Goal: Navigation & Orientation: Find specific page/section

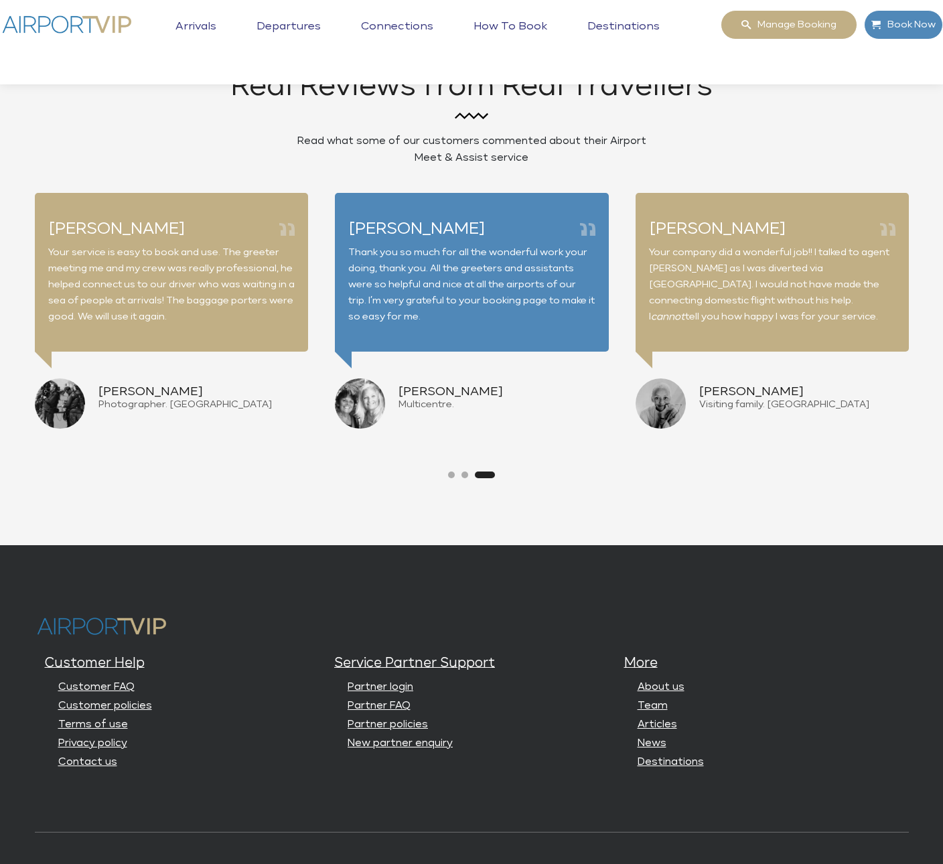
scroll to position [3116, 0]
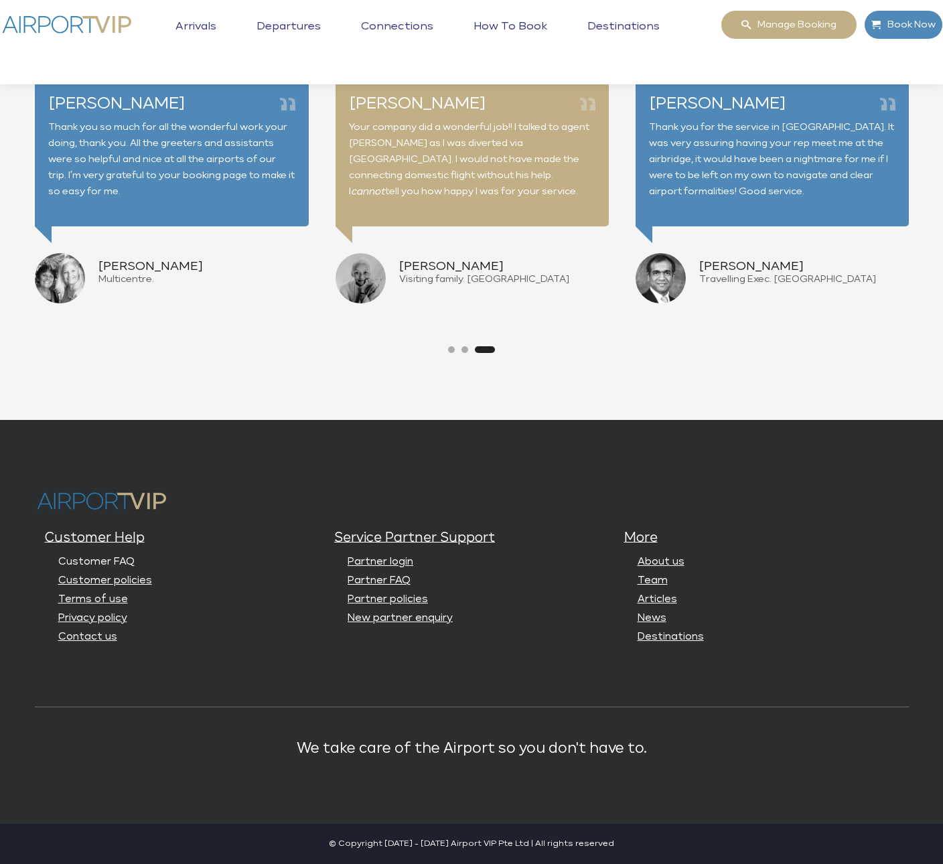
click at [104, 558] on link "Customer FAQ" at bounding box center [96, 561] width 76 height 10
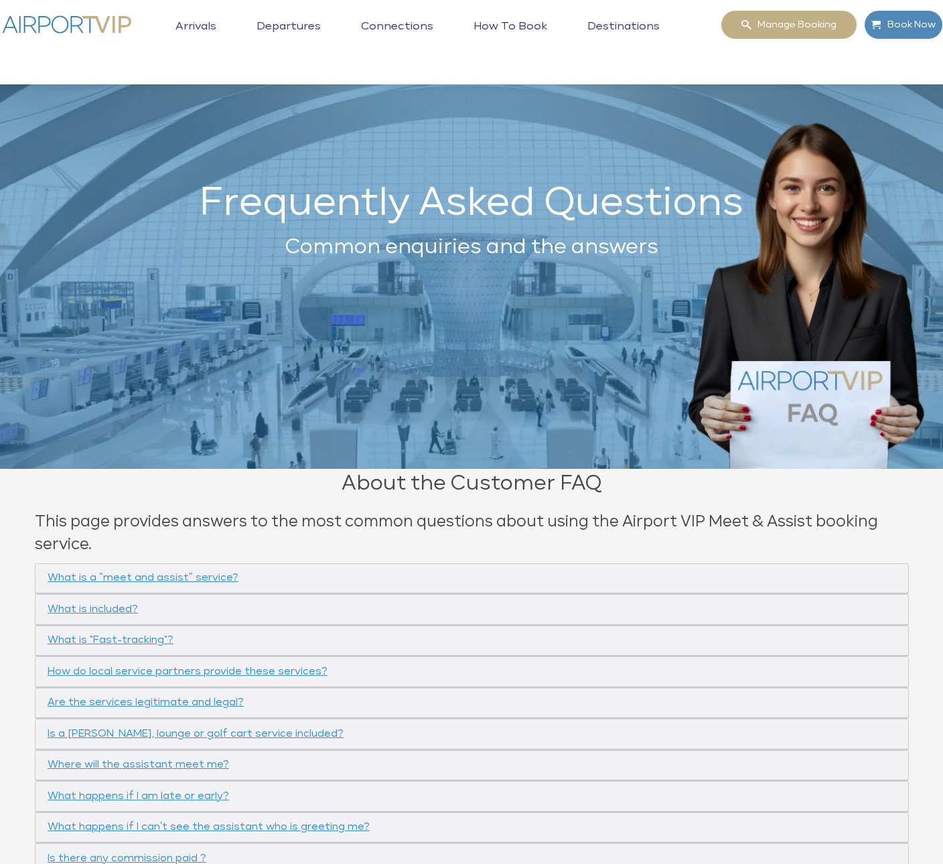
click at [191, 22] on link "Arrivals" at bounding box center [196, 36] width 48 height 33
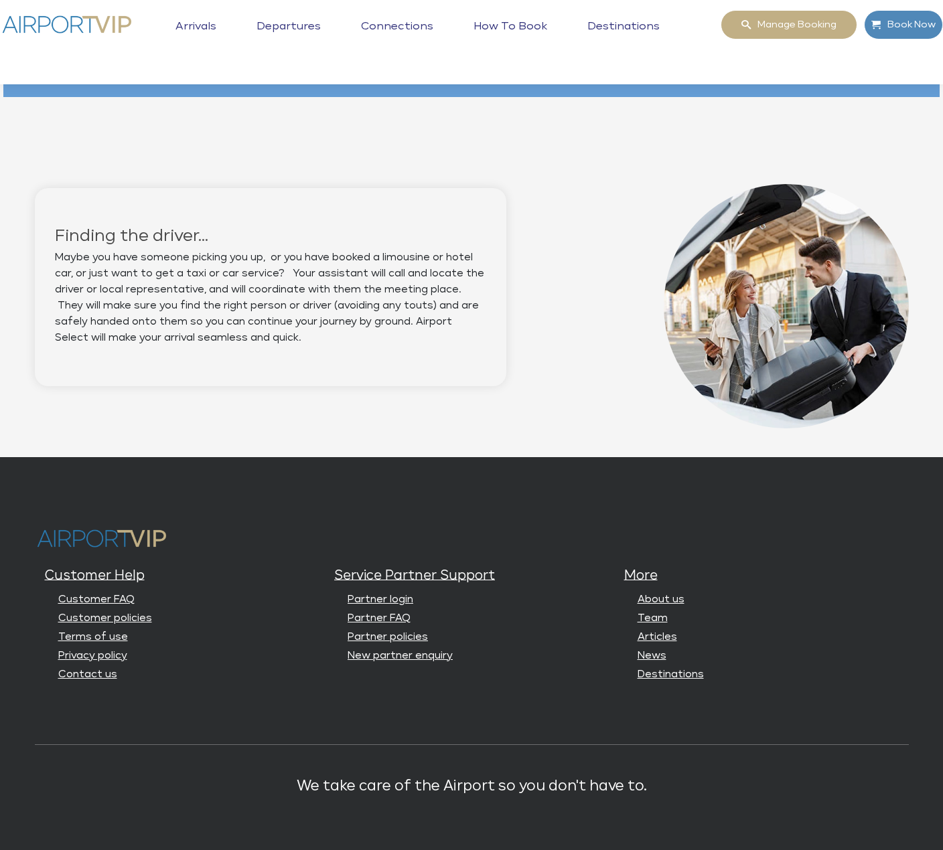
scroll to position [1163, 0]
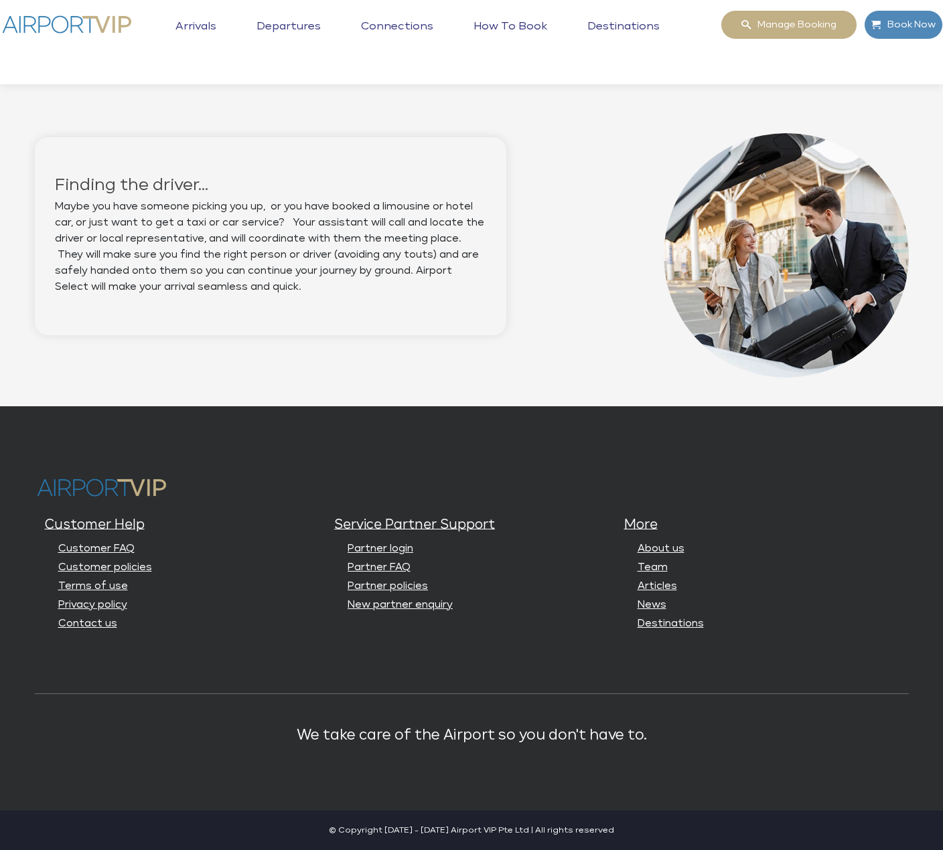
click at [291, 23] on link "Departures" at bounding box center [288, 36] width 71 height 33
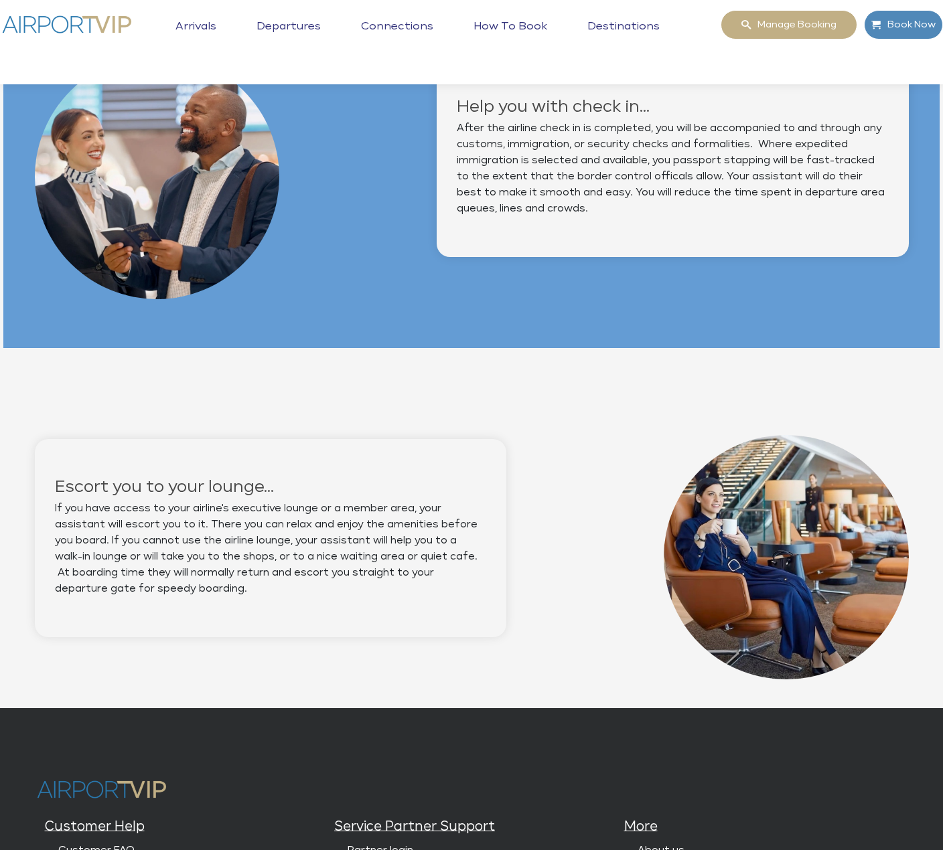
scroll to position [1163, 0]
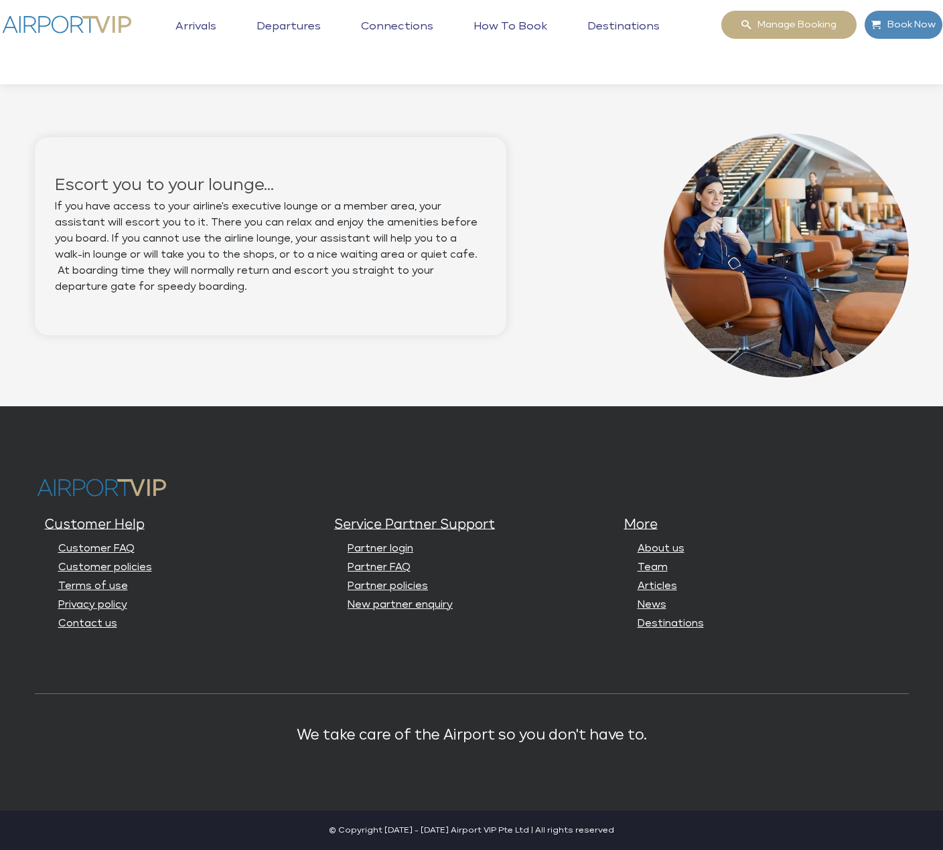
click at [396, 30] on link "Connections" at bounding box center [396, 36] width 79 height 33
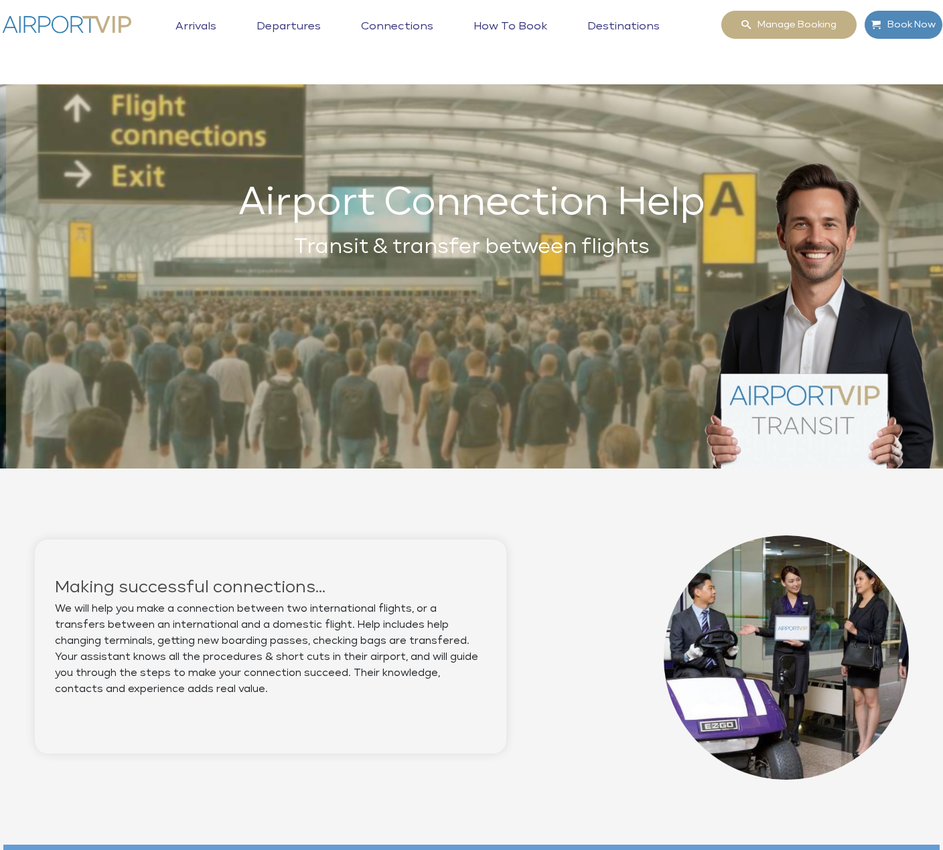
click at [513, 24] on link "How to book" at bounding box center [510, 36] width 80 height 33
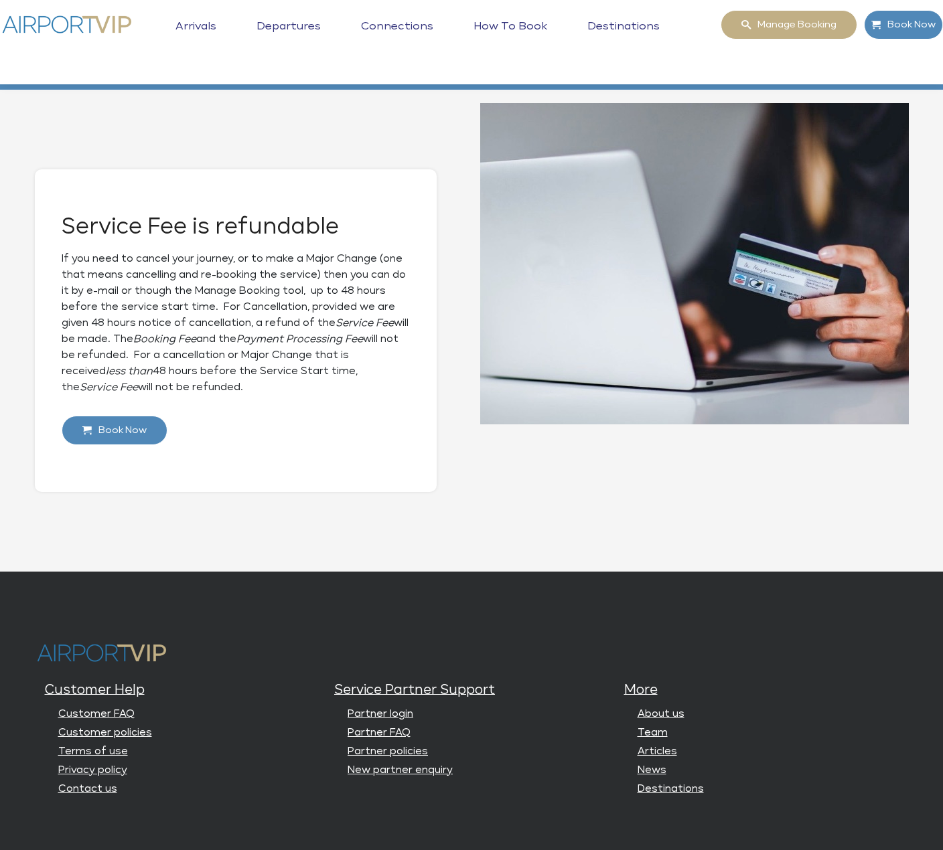
scroll to position [1363, 0]
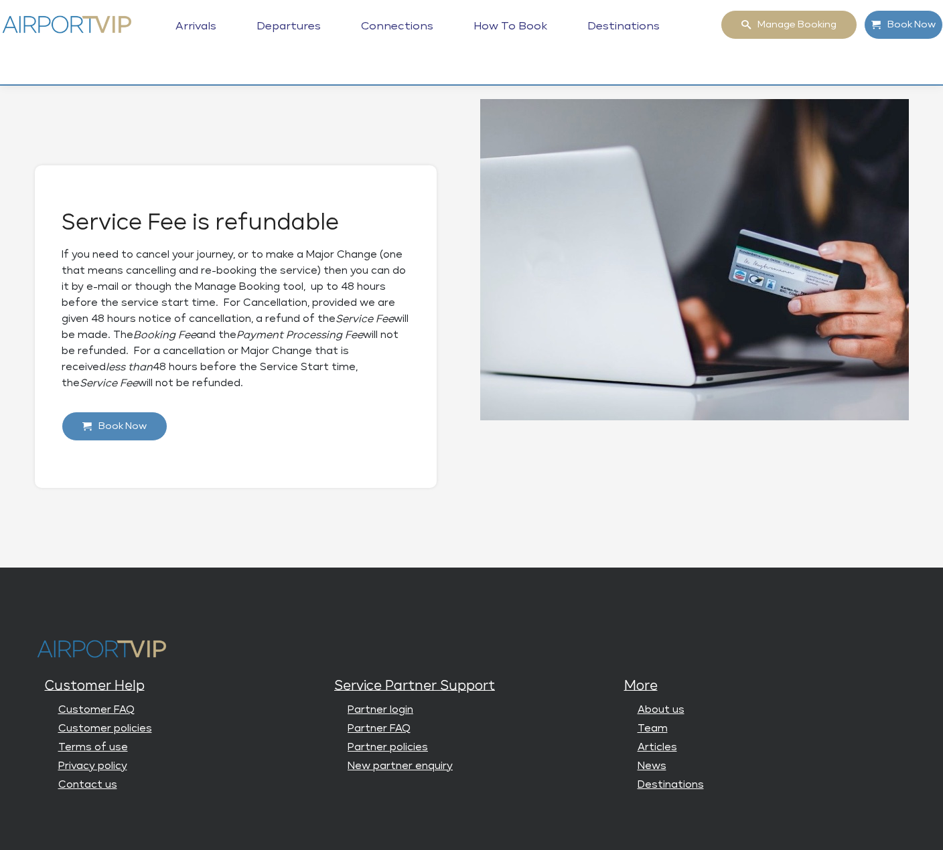
click at [624, 23] on link "Destinations" at bounding box center [623, 36] width 79 height 33
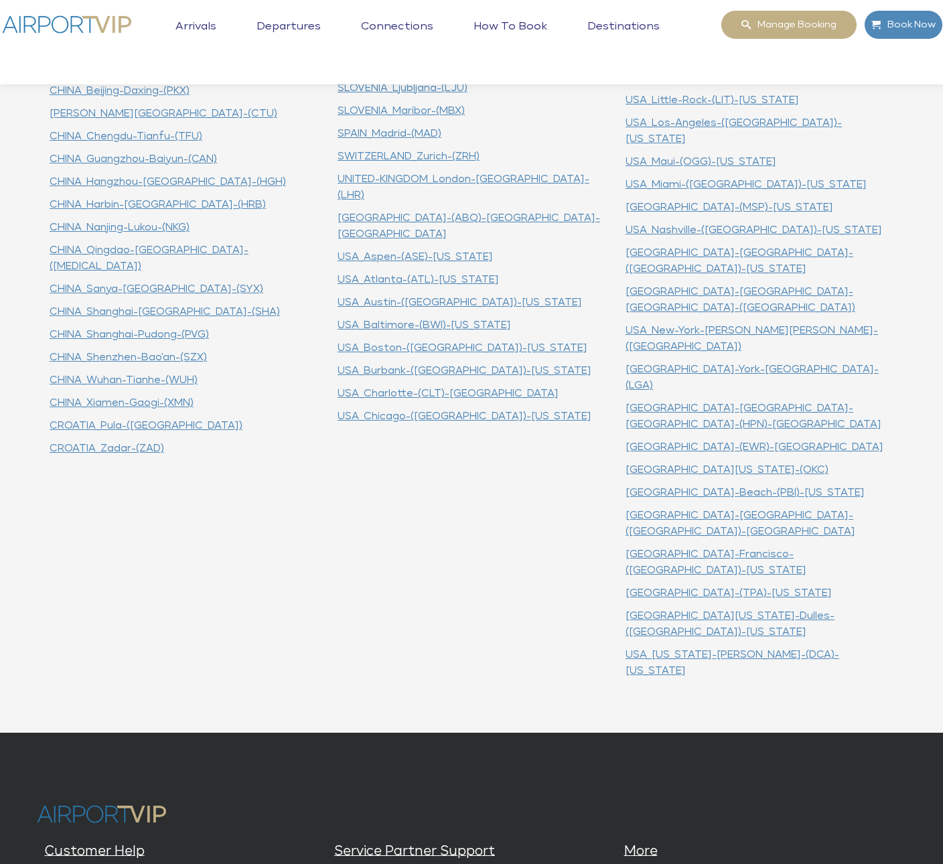
scroll to position [789, 0]
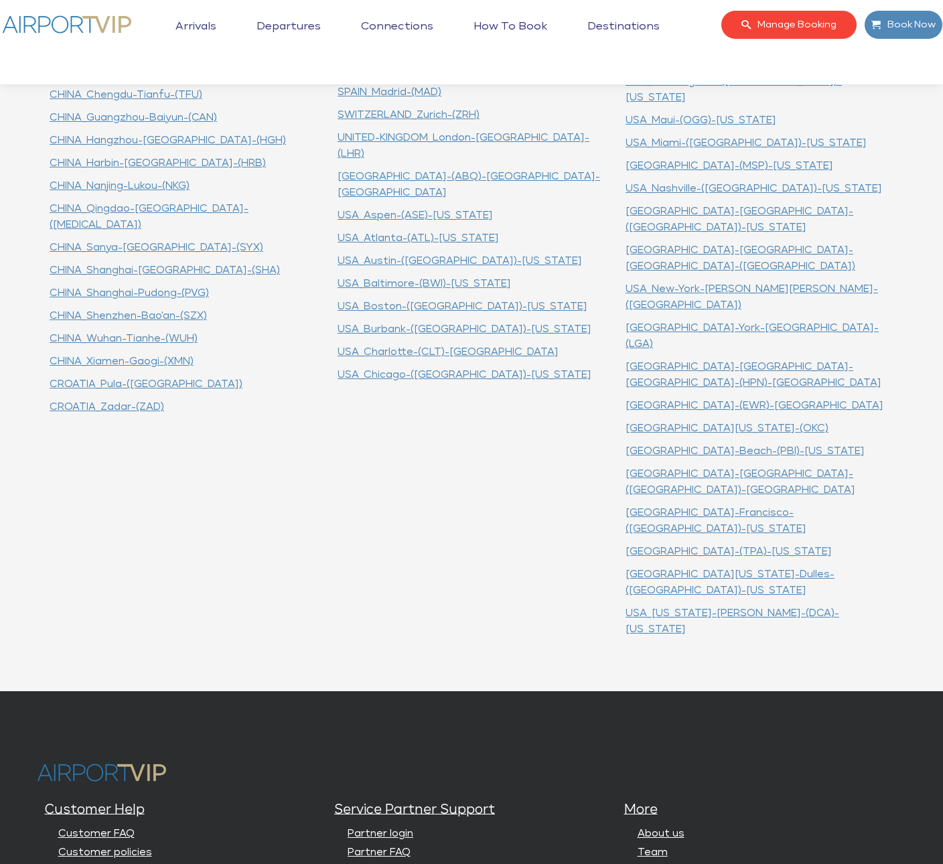
click at [799, 29] on span "Manage booking" at bounding box center [793, 25] width 86 height 28
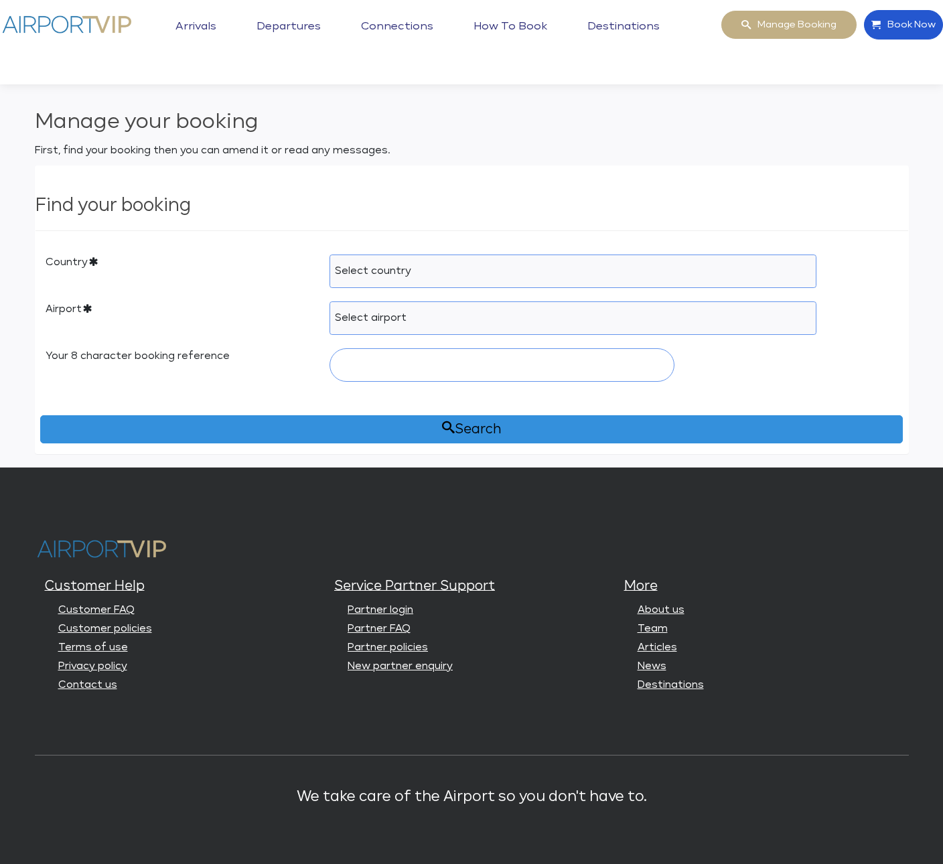
click at [898, 23] on span "Book Now" at bounding box center [907, 25] width 55 height 28
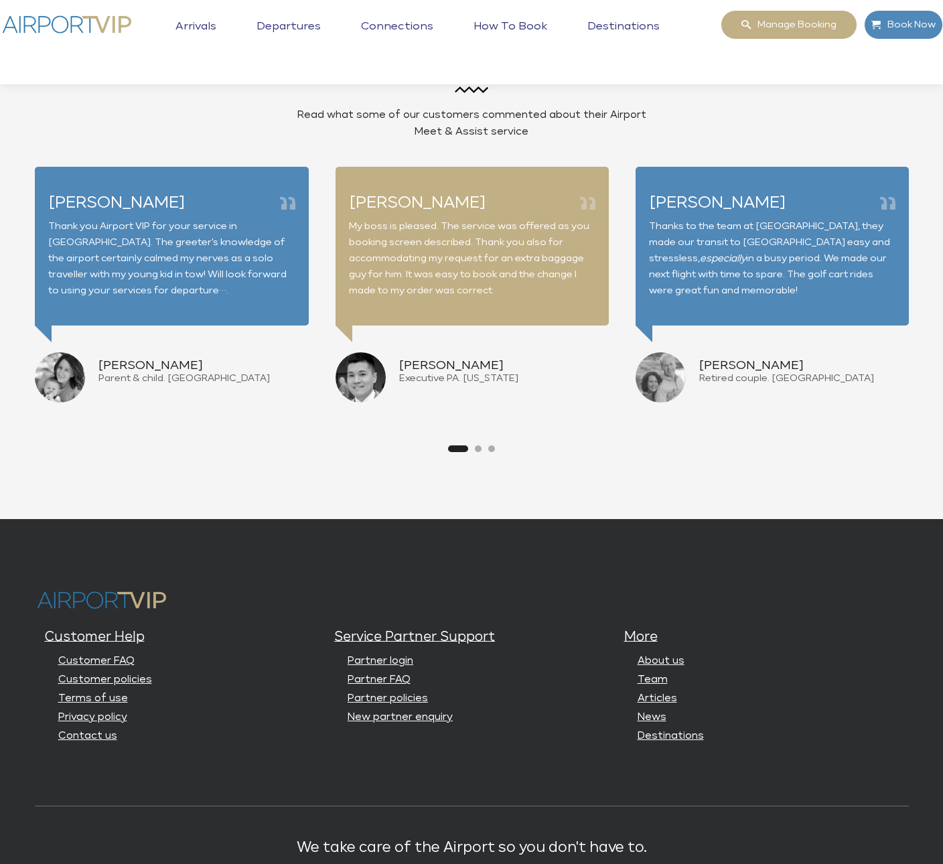
scroll to position [3116, 0]
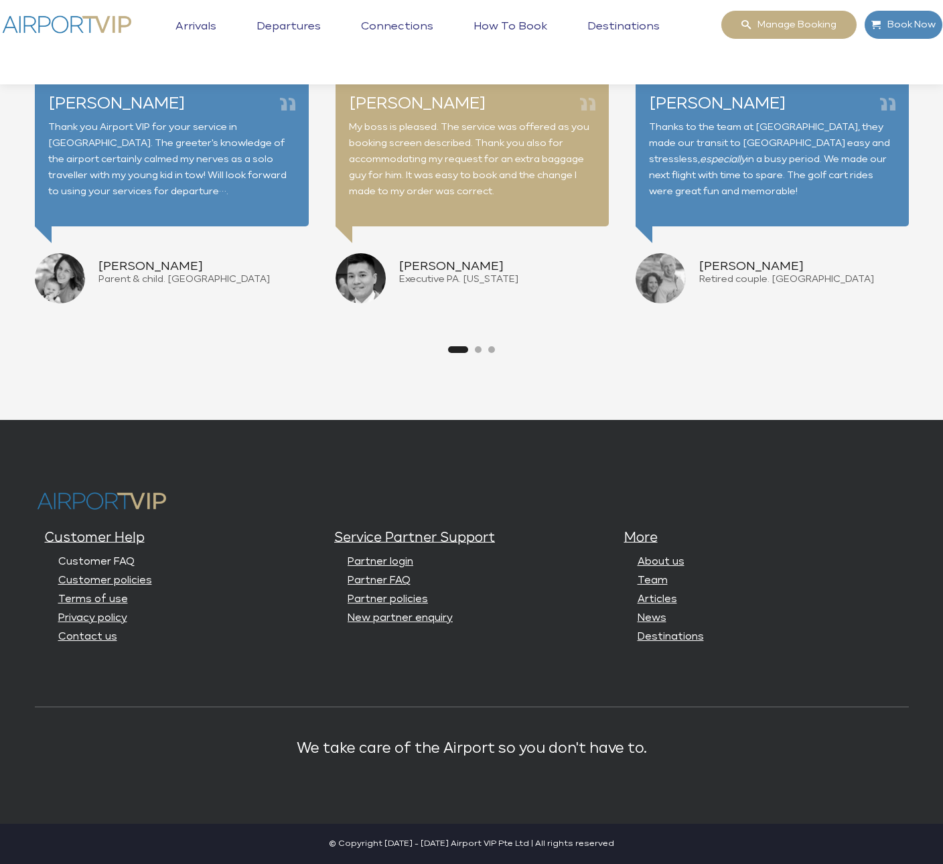
click at [119, 559] on link "Customer FAQ" at bounding box center [96, 561] width 76 height 10
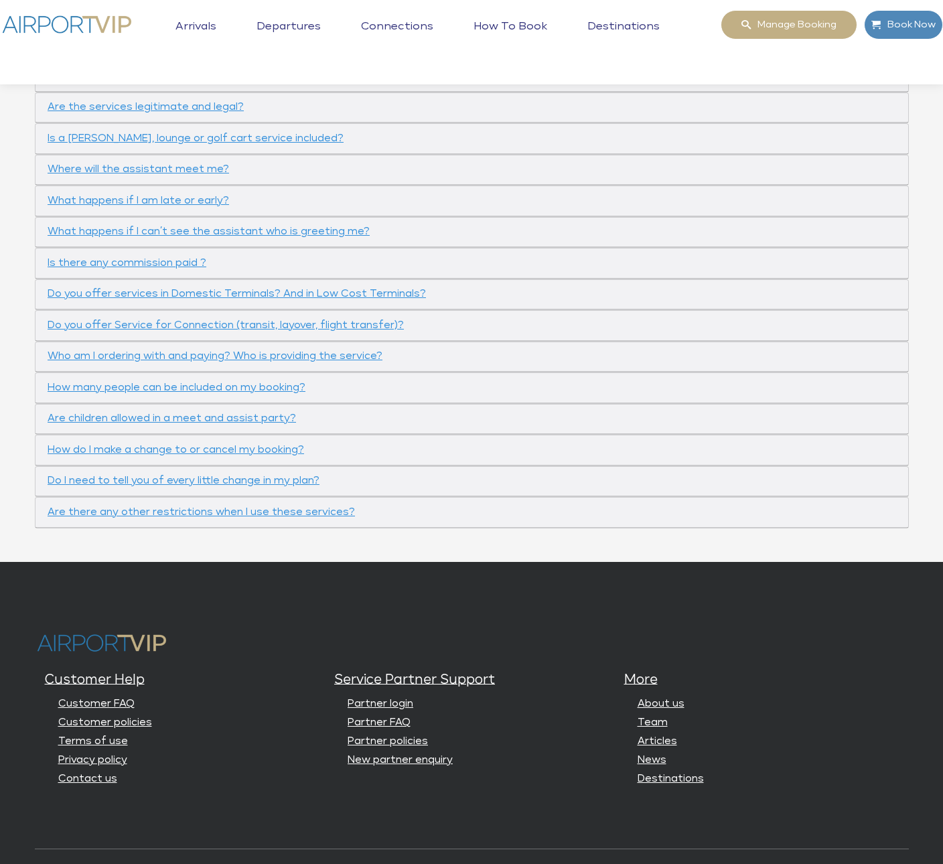
scroll to position [756, 0]
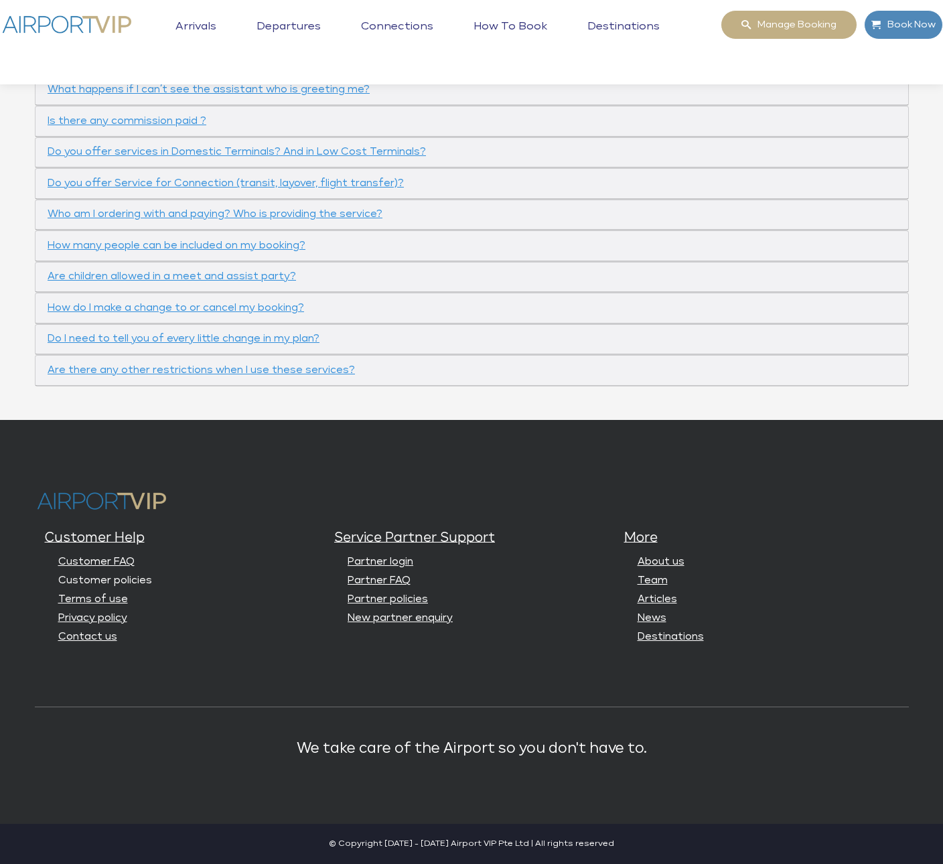
click at [110, 583] on link "Customer policies" at bounding box center [105, 580] width 94 height 10
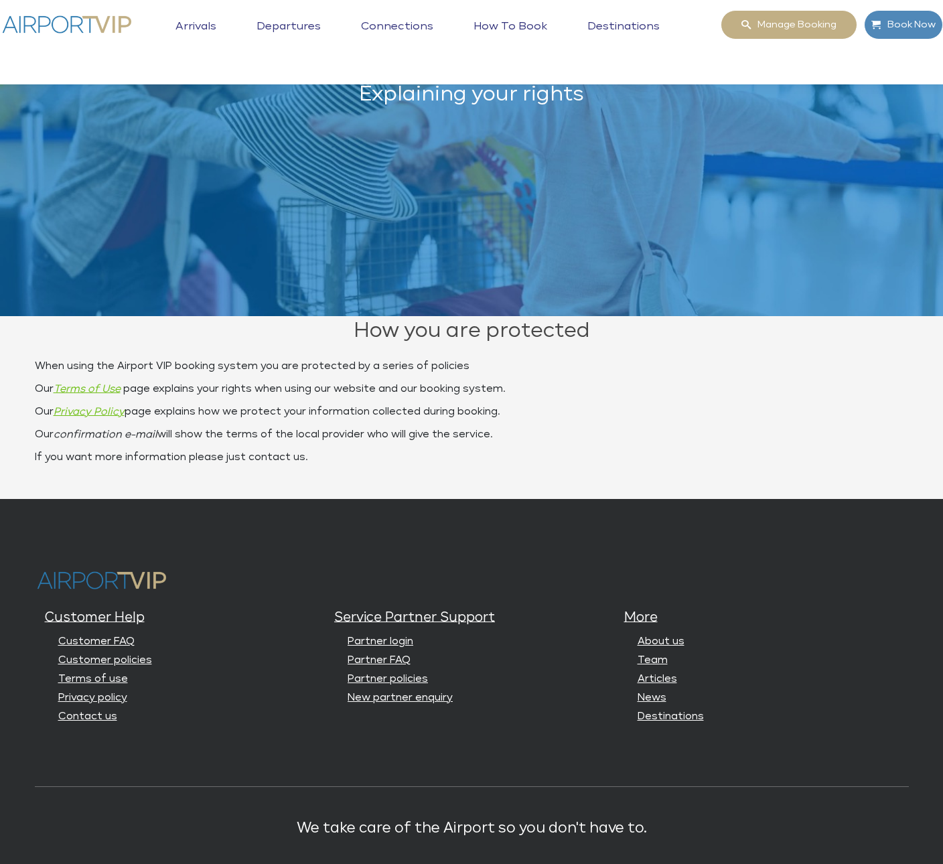
scroll to position [232, 0]
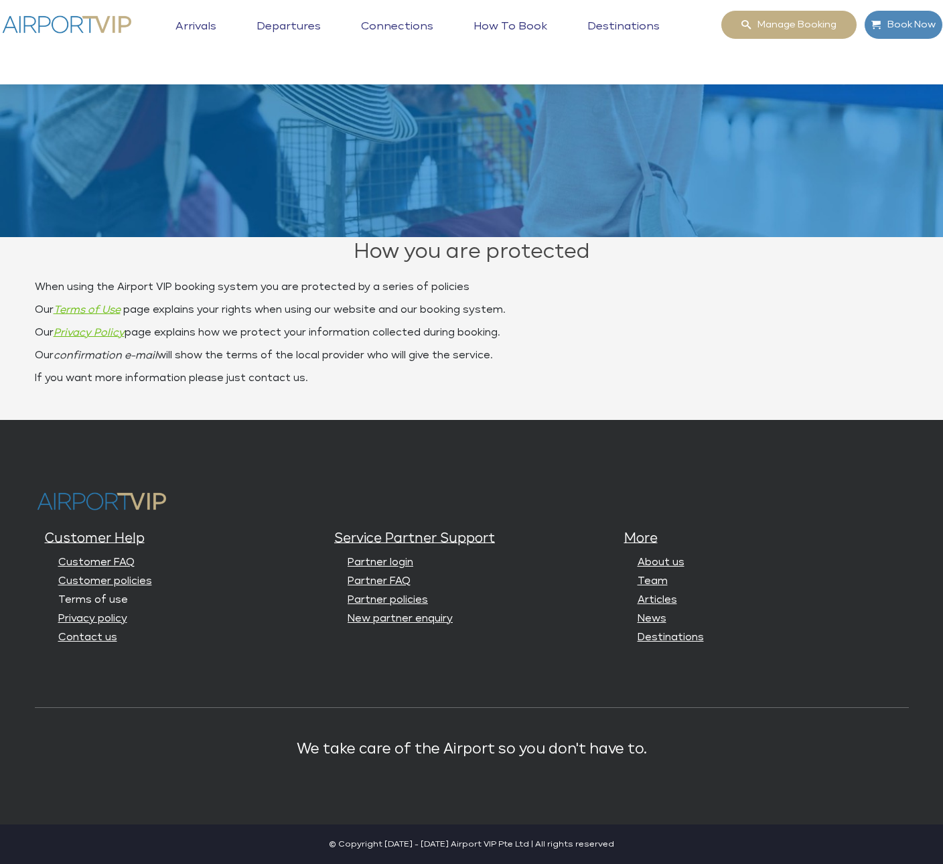
click at [99, 599] on link "Terms of use" at bounding box center [93, 599] width 70 height 10
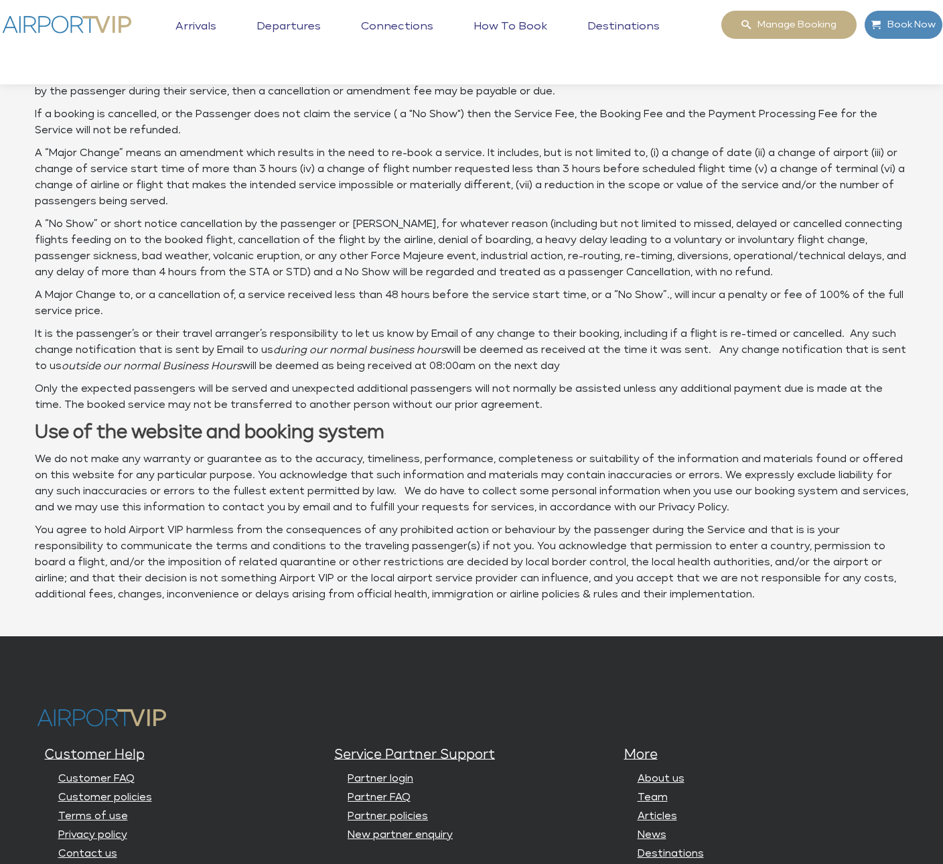
scroll to position [1235, 0]
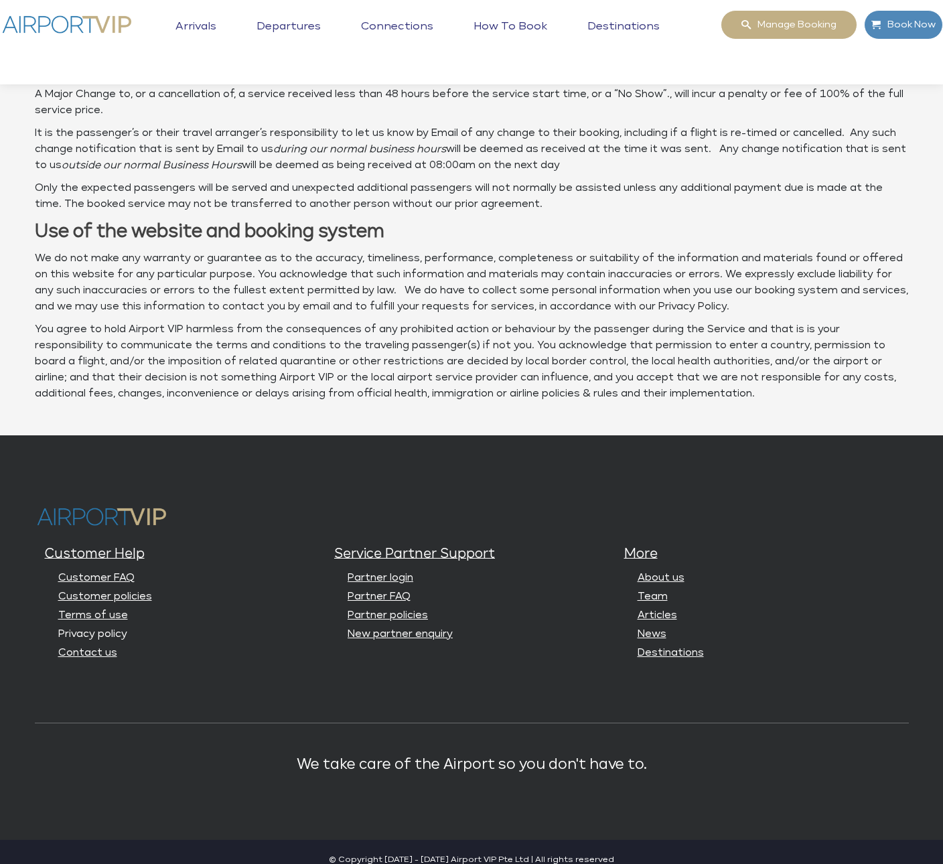
click at [94, 629] on link "Privacy policy" at bounding box center [92, 634] width 69 height 10
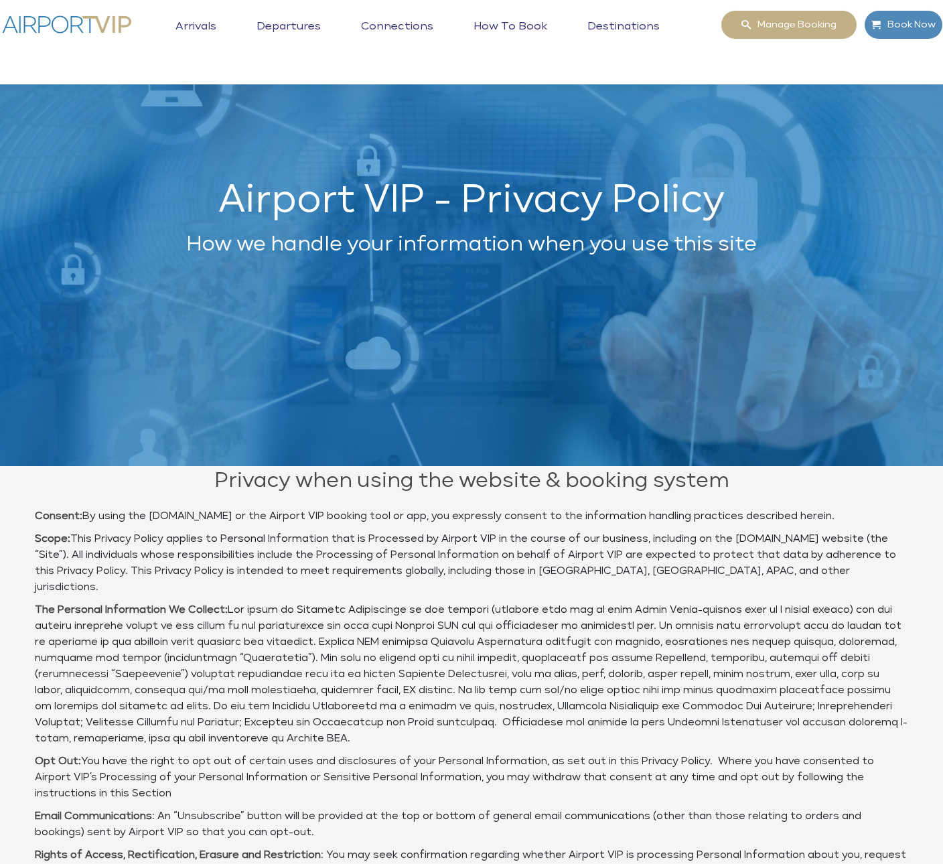
scroll to position [722, 0]
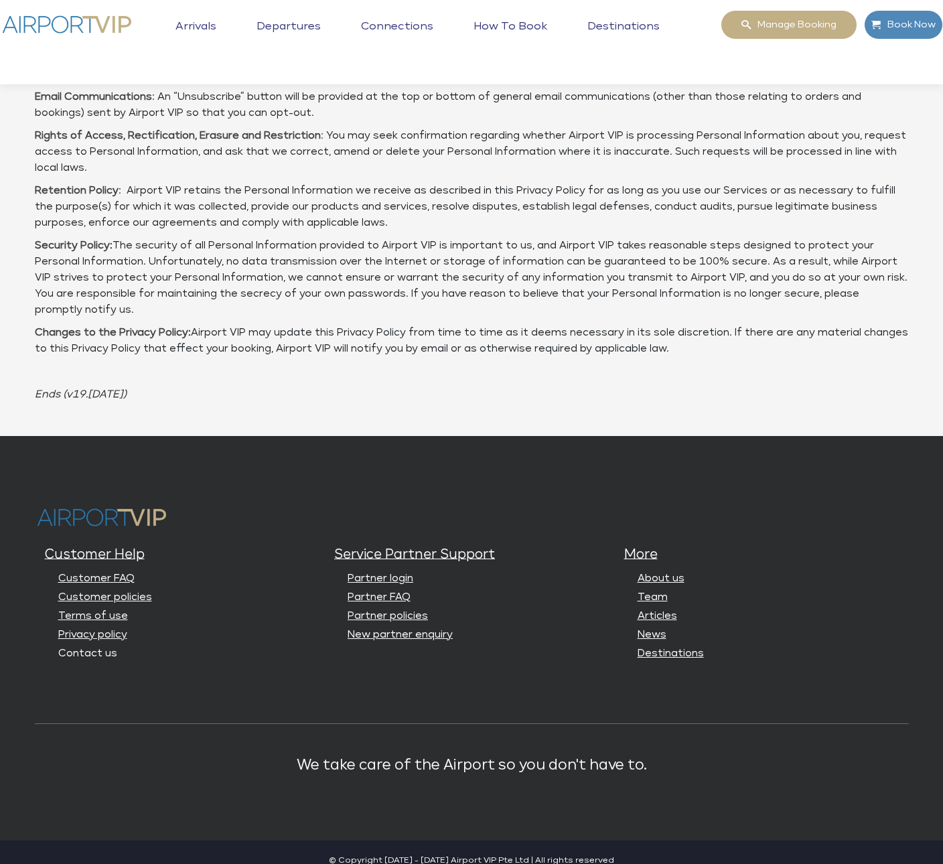
click at [104, 648] on link "Contact us" at bounding box center [87, 653] width 59 height 10
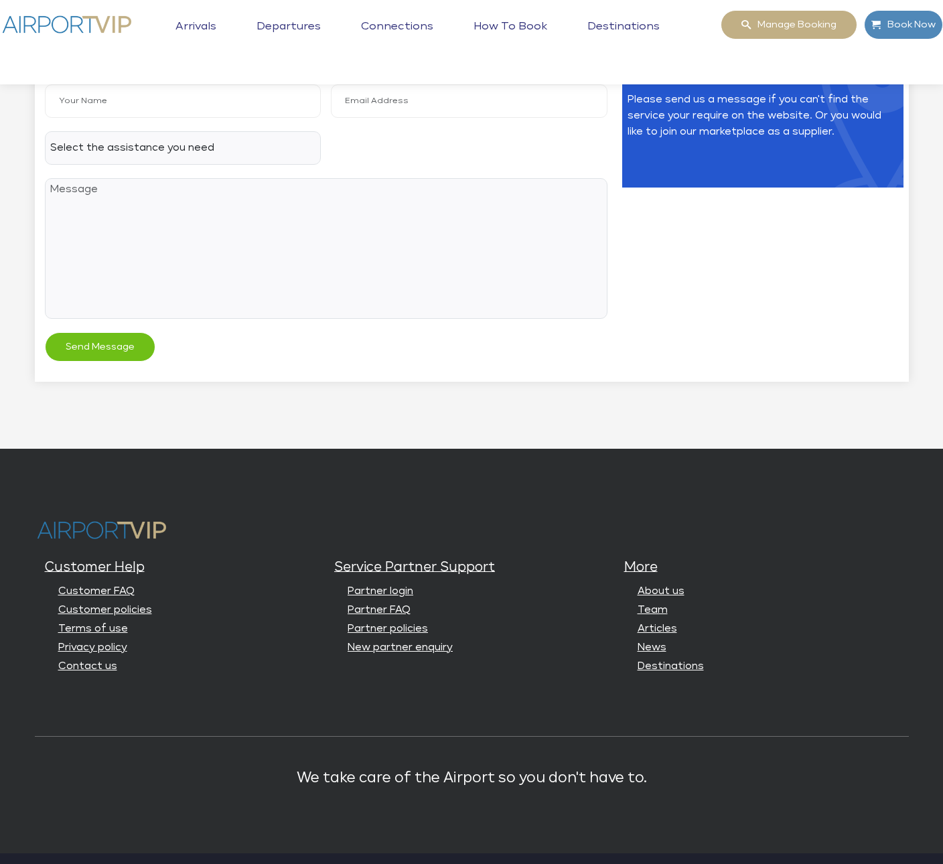
scroll to position [637, 0]
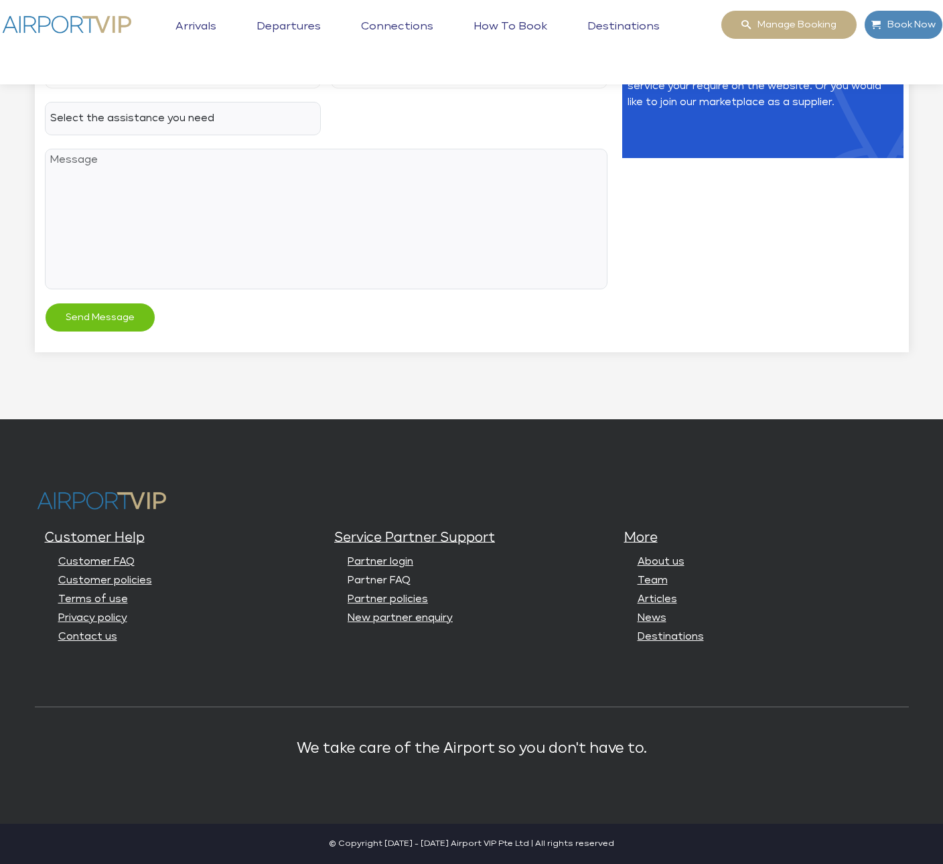
click at [386, 578] on link "Partner FAQ" at bounding box center [378, 580] width 63 height 10
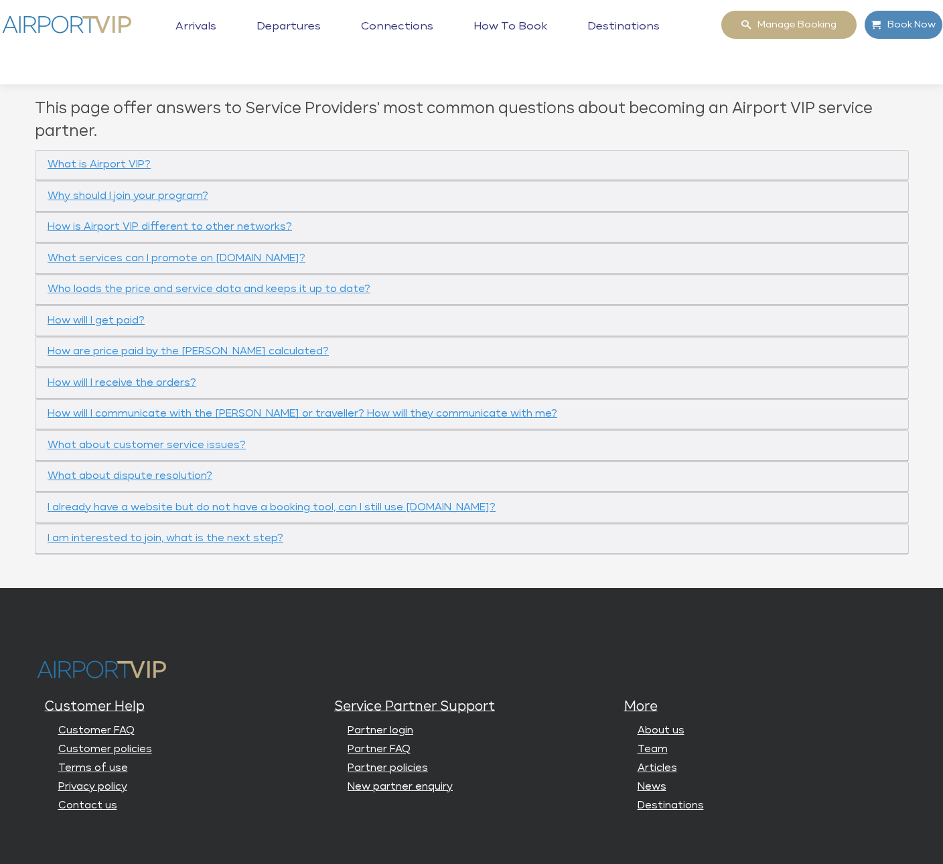
scroll to position [596, 0]
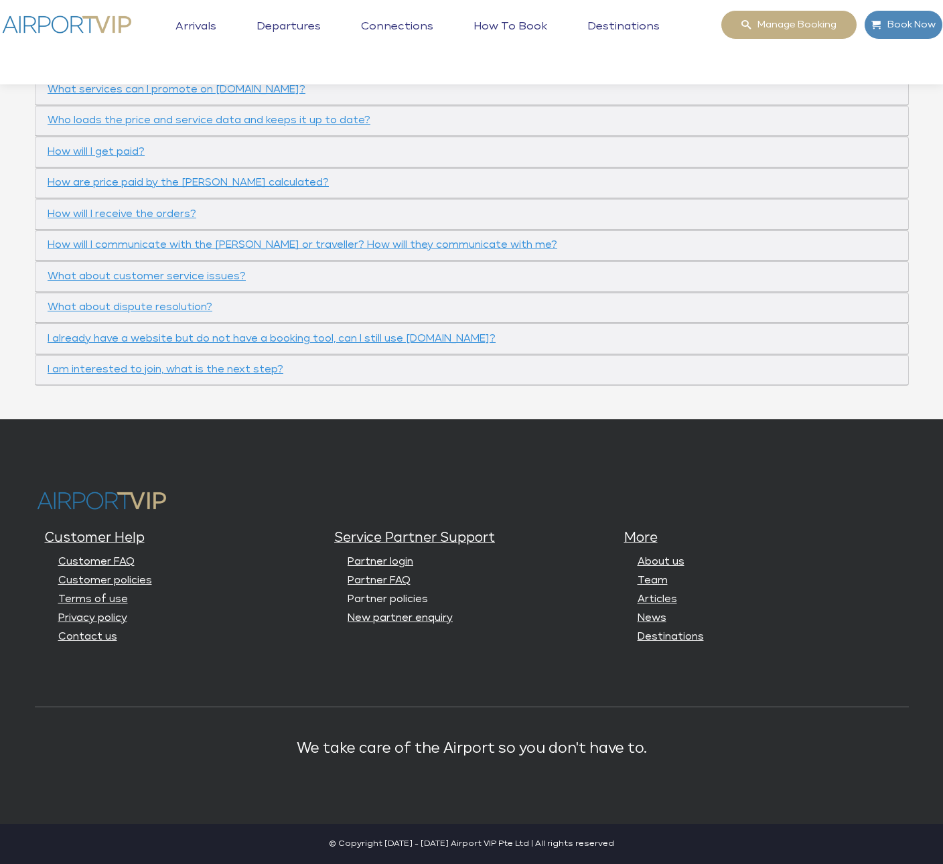
click at [404, 597] on link "Partner policies" at bounding box center [387, 599] width 80 height 10
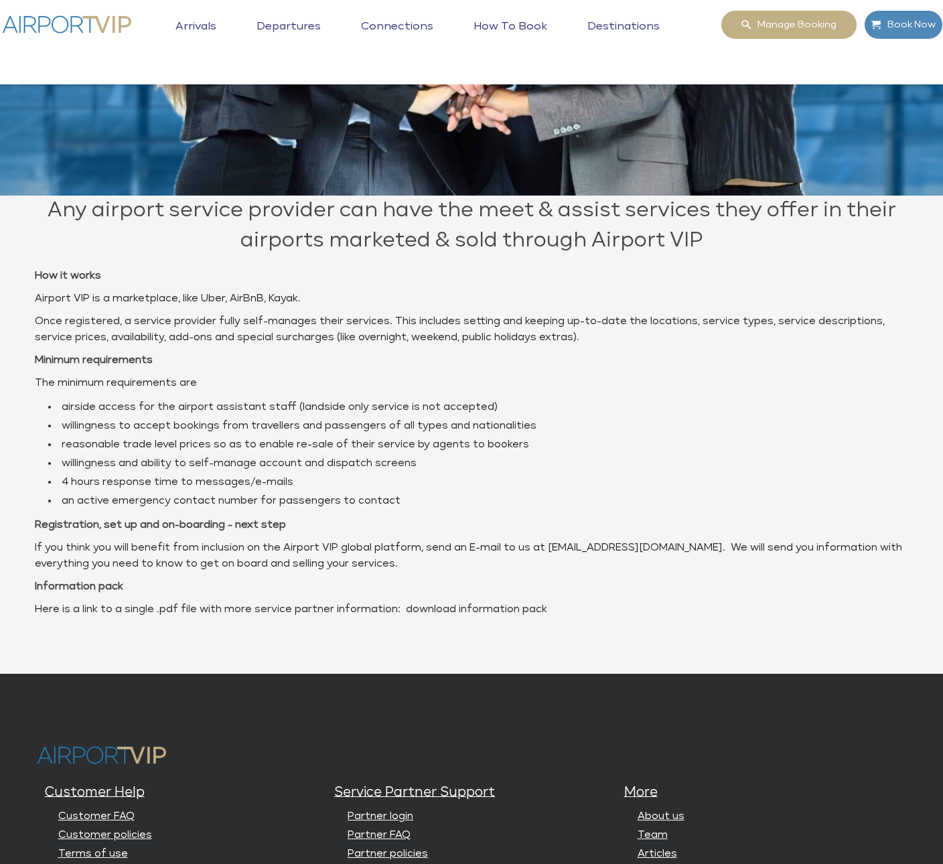
scroll to position [528, 0]
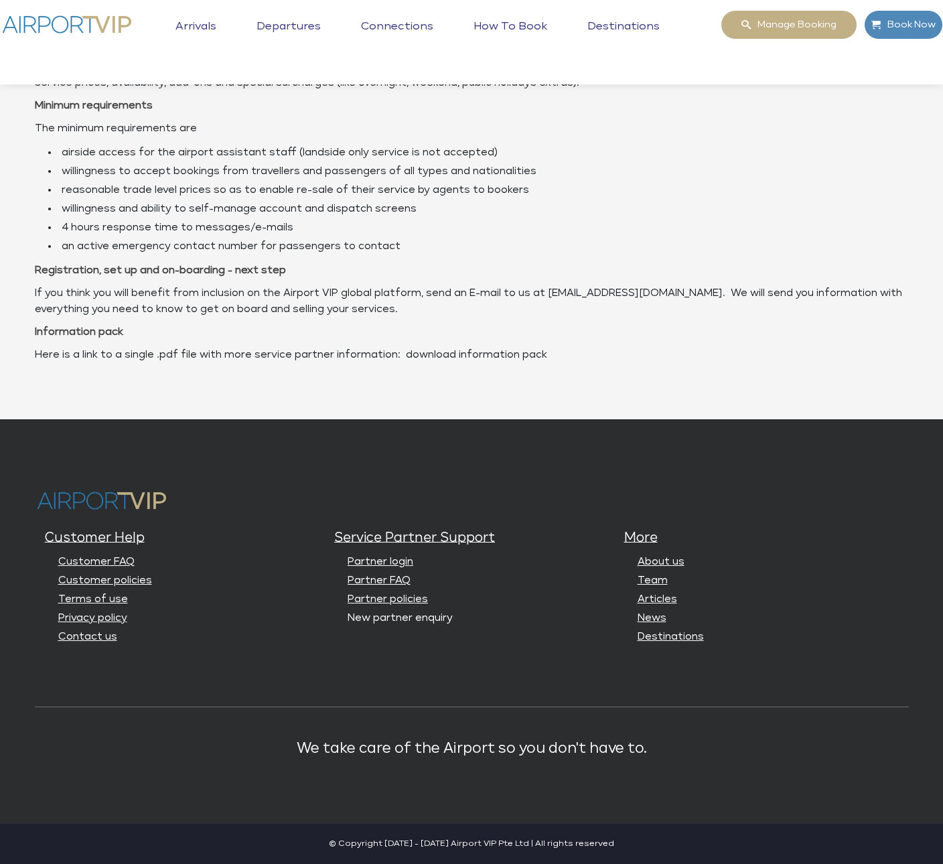
click at [402, 615] on link "New partner enquiry" at bounding box center [399, 618] width 105 height 10
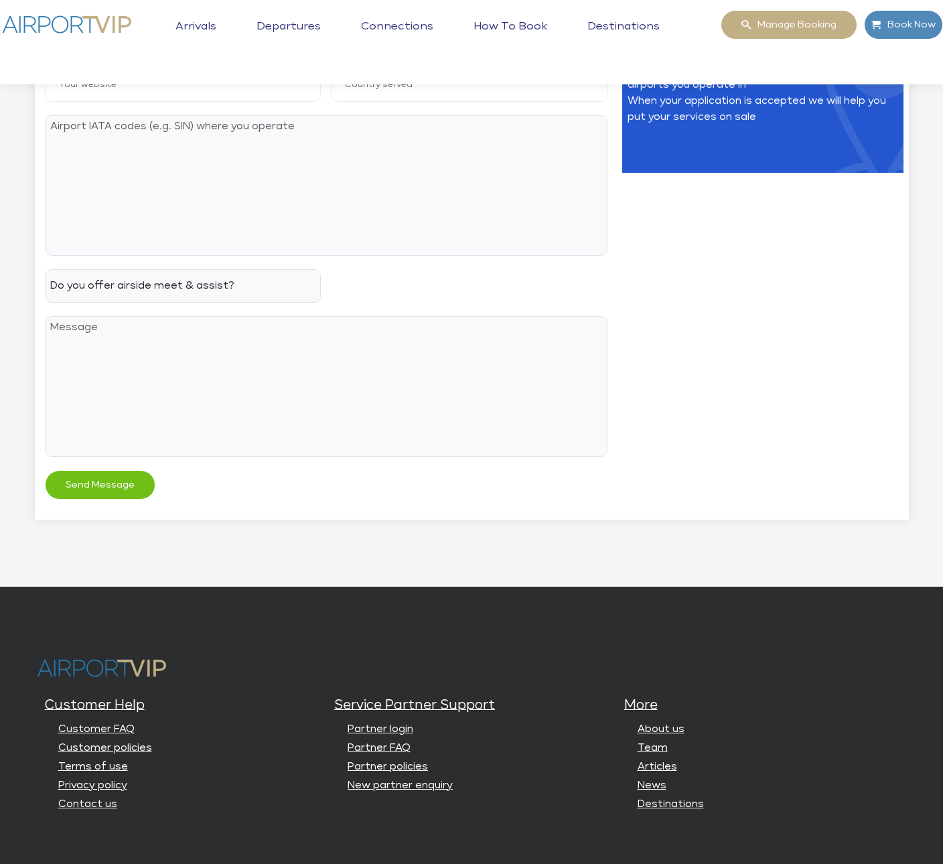
scroll to position [838, 0]
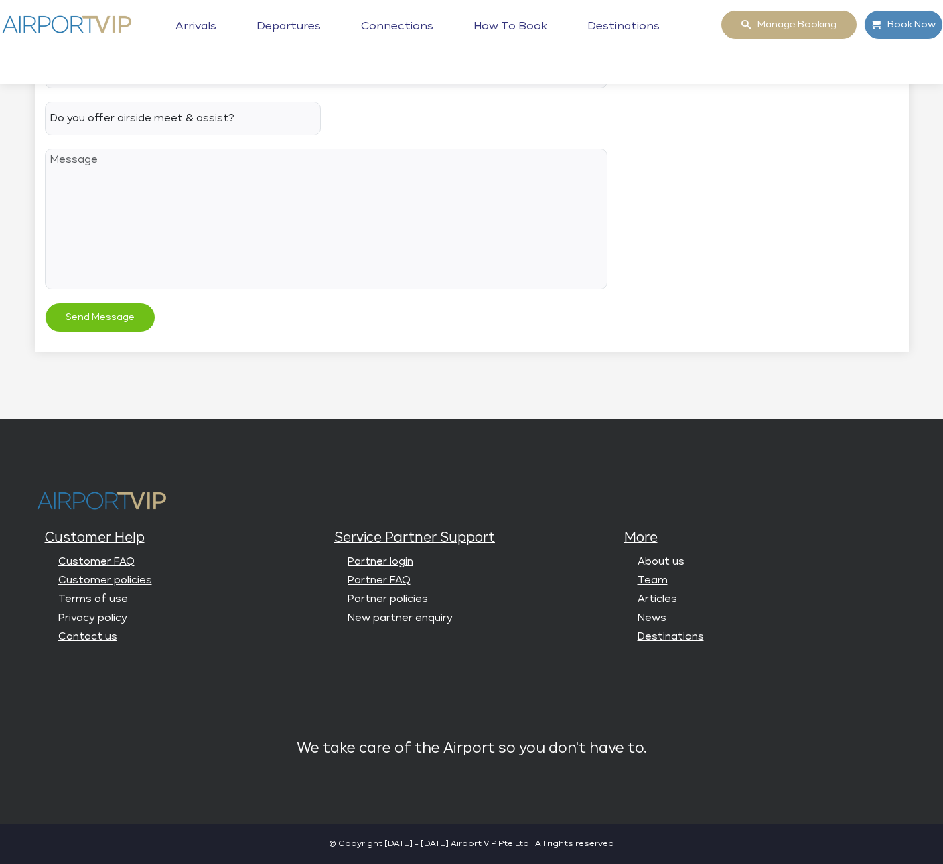
click at [669, 563] on link "About us" at bounding box center [660, 561] width 47 height 10
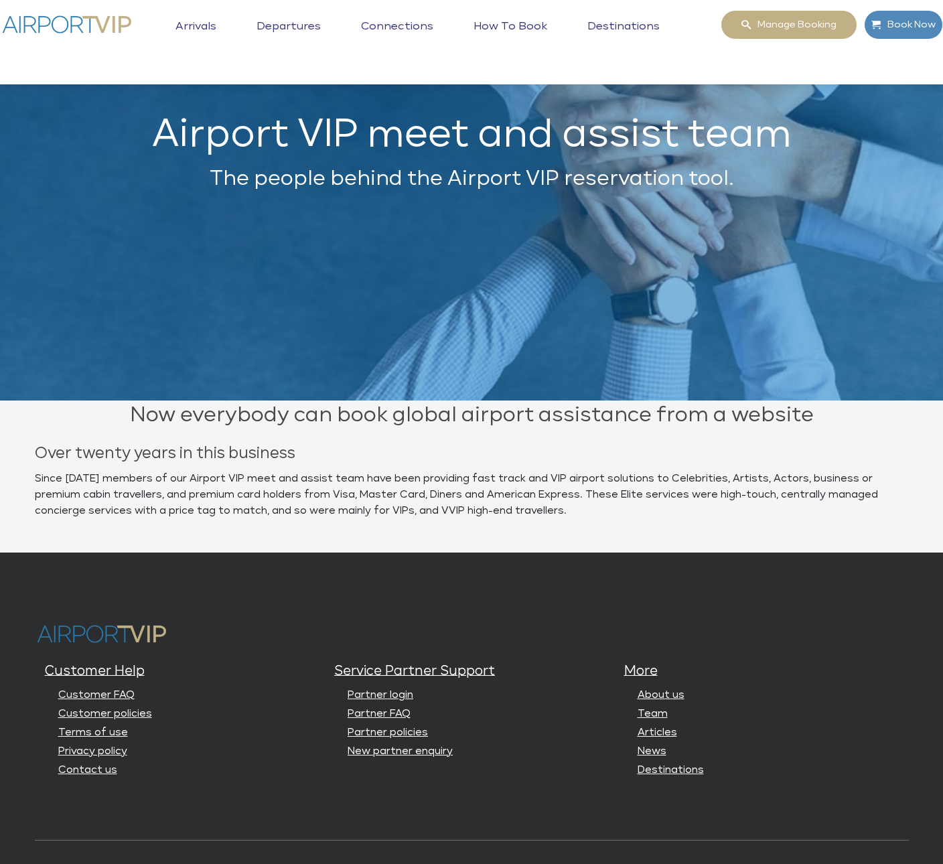
scroll to position [201, 0]
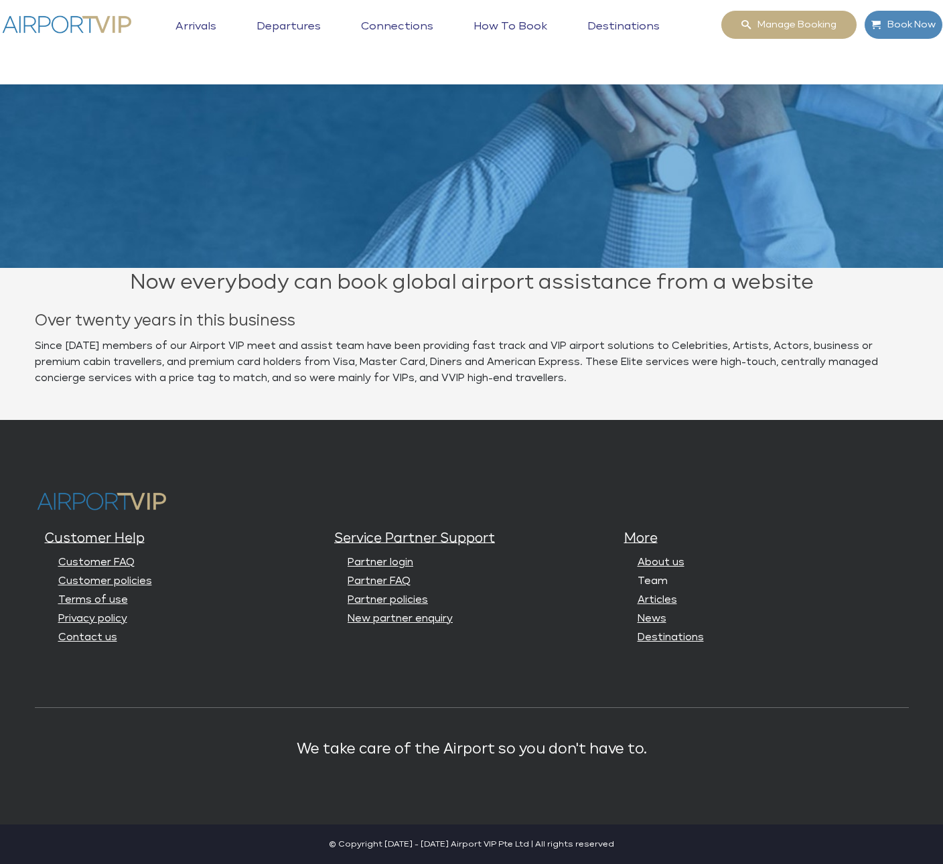
click at [661, 576] on link "Team" at bounding box center [652, 581] width 30 height 10
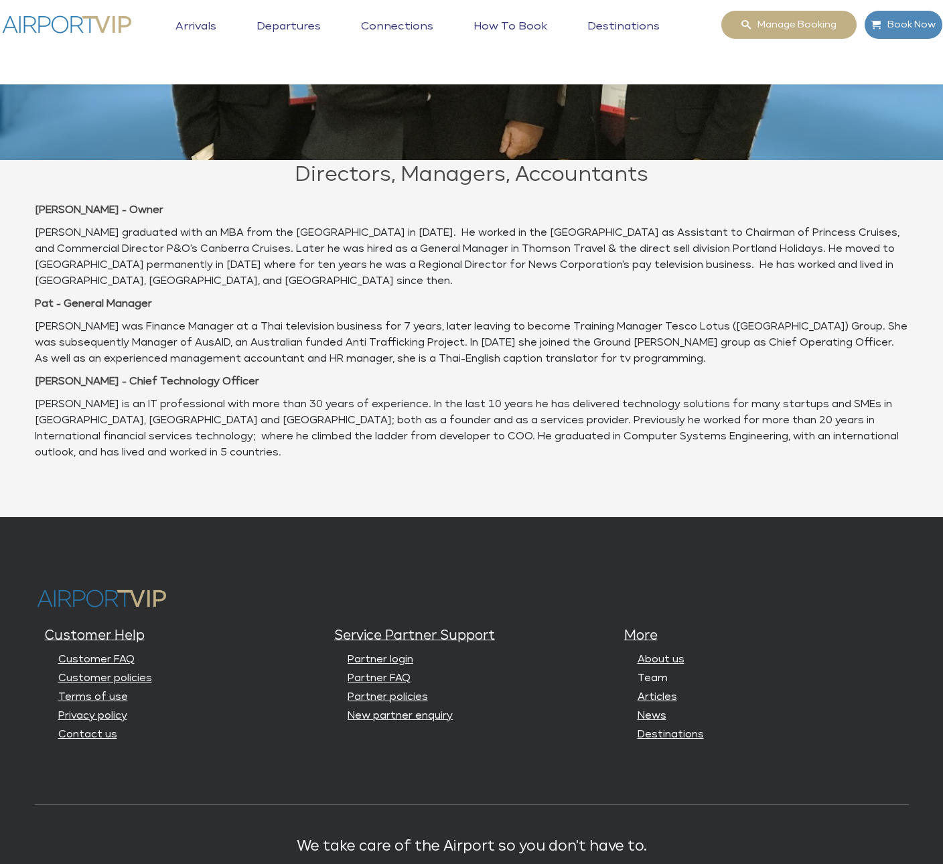
scroll to position [374, 0]
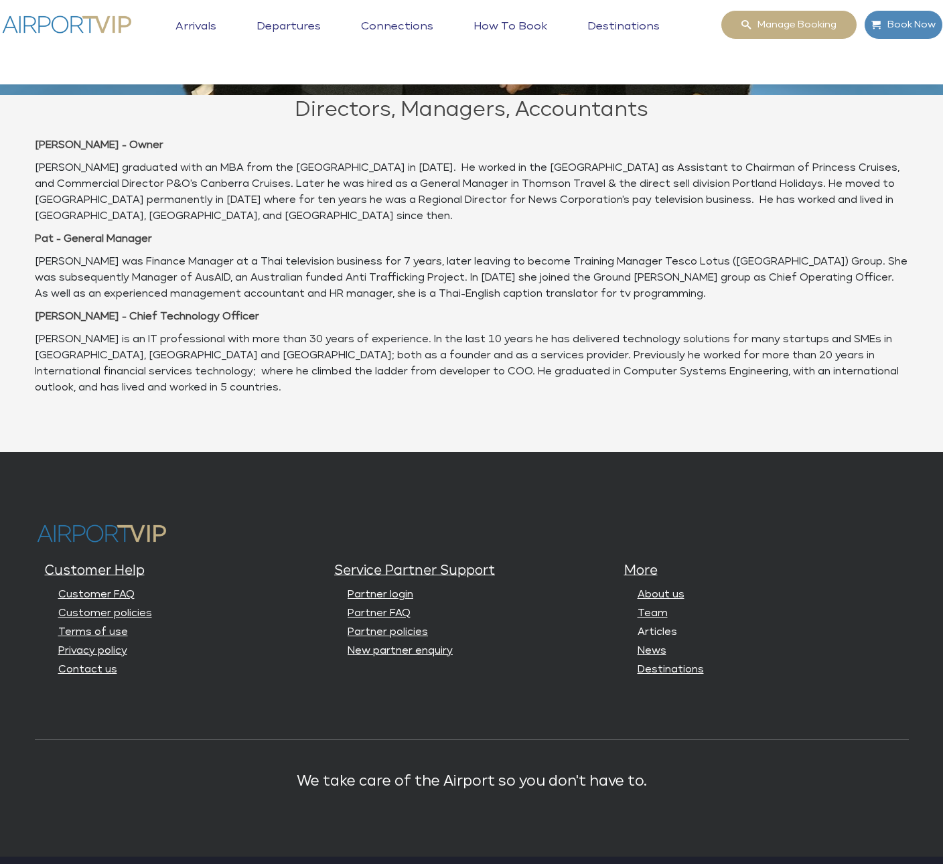
click at [655, 627] on link "Articles" at bounding box center [656, 632] width 39 height 10
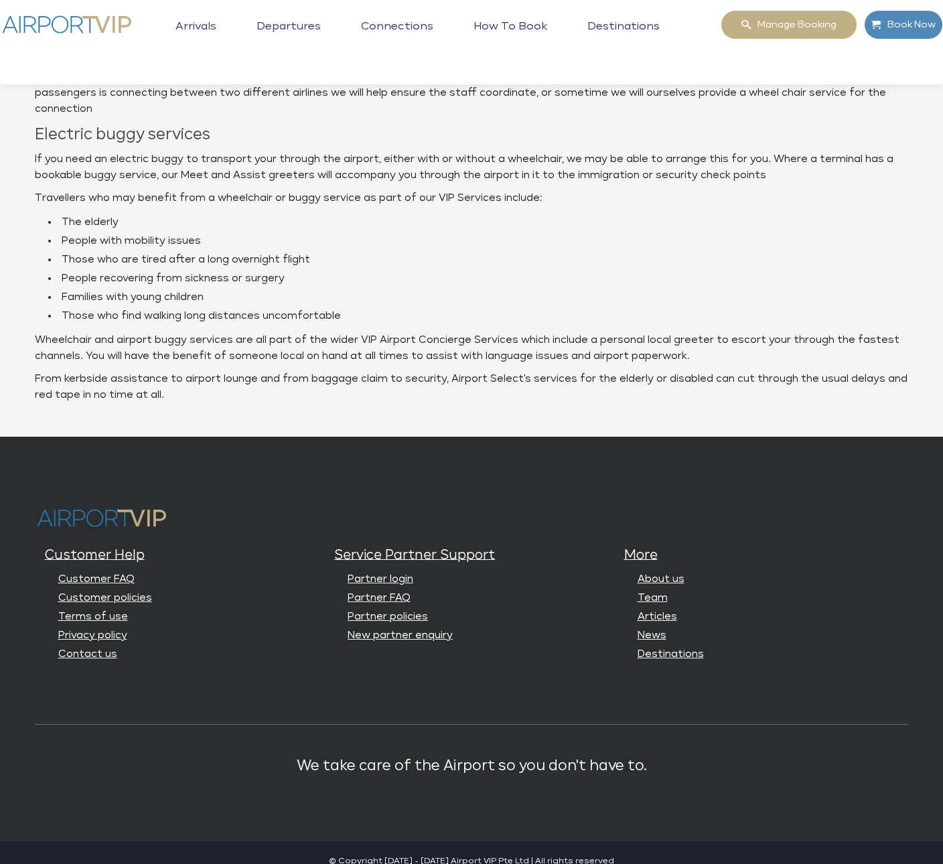
scroll to position [1125, 0]
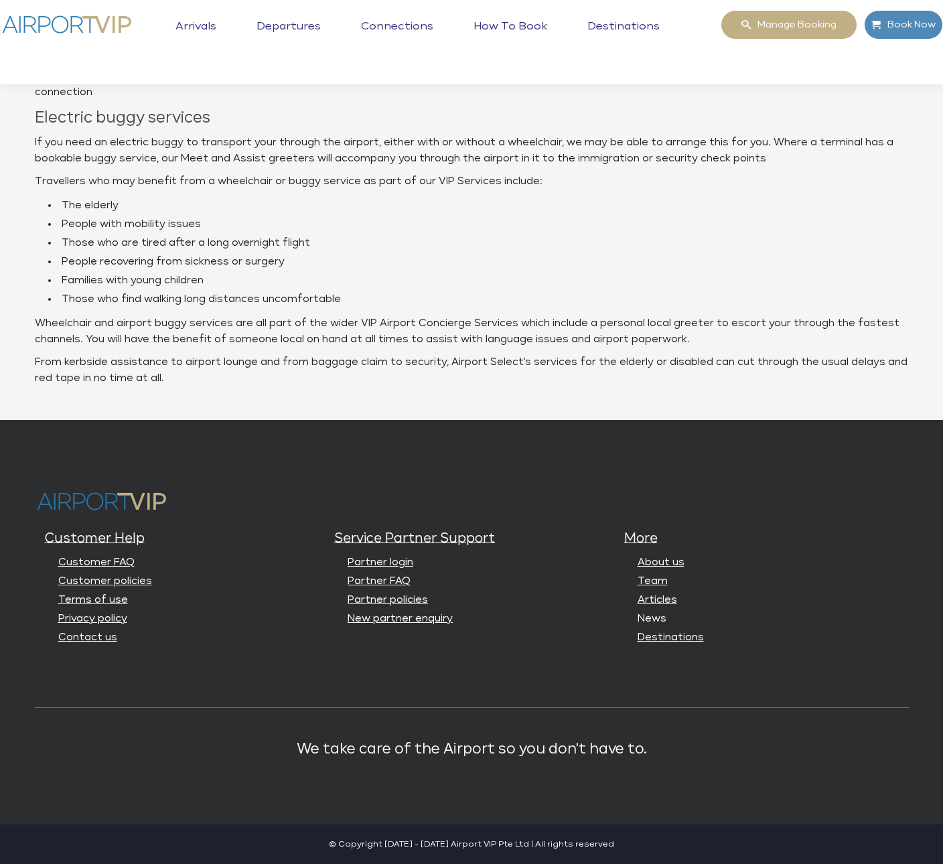
click at [657, 614] on link "News" at bounding box center [651, 618] width 29 height 10
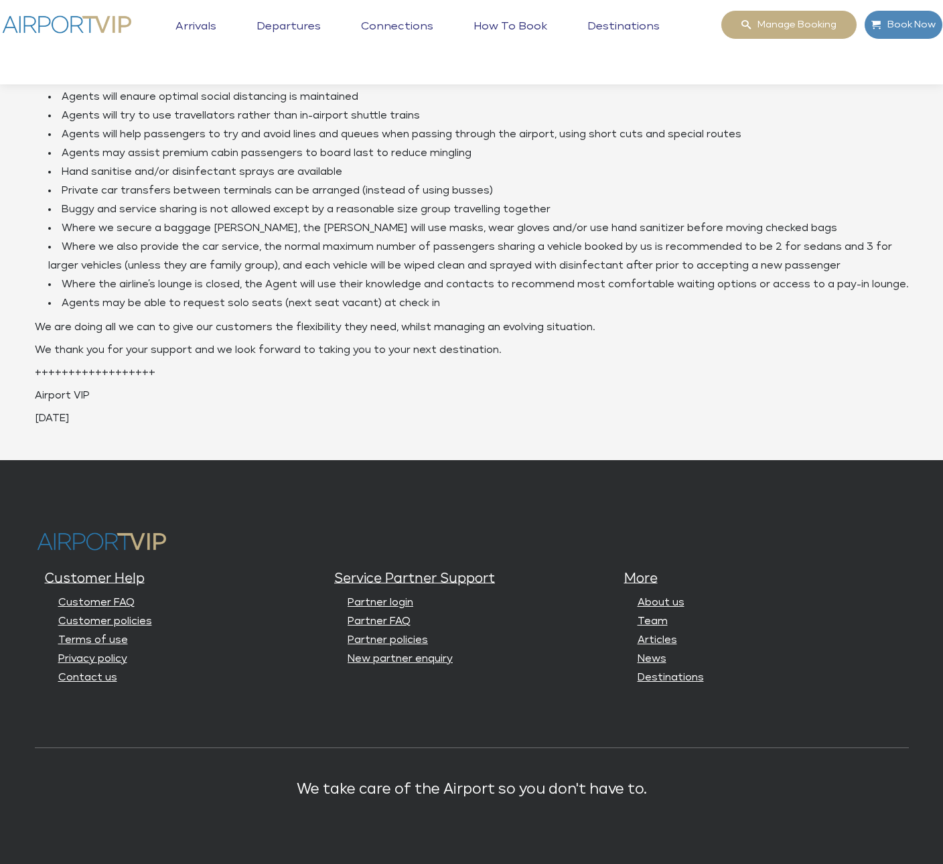
scroll to position [646, 0]
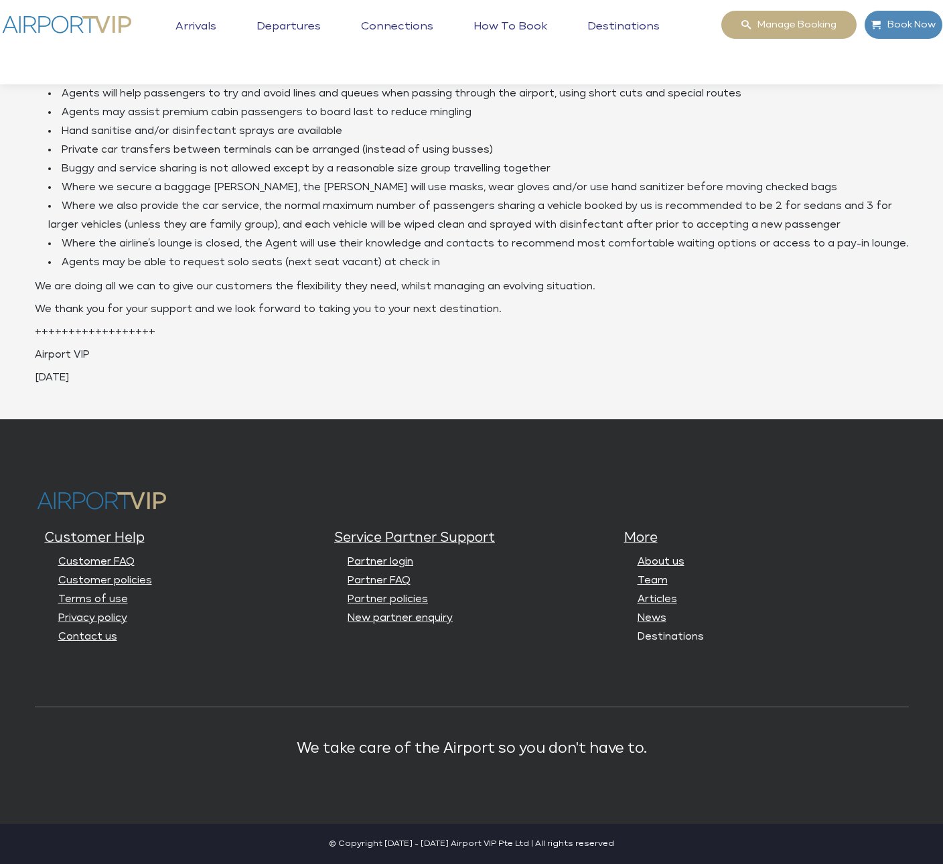
click at [692, 632] on link "Destinations" at bounding box center [670, 636] width 66 height 10
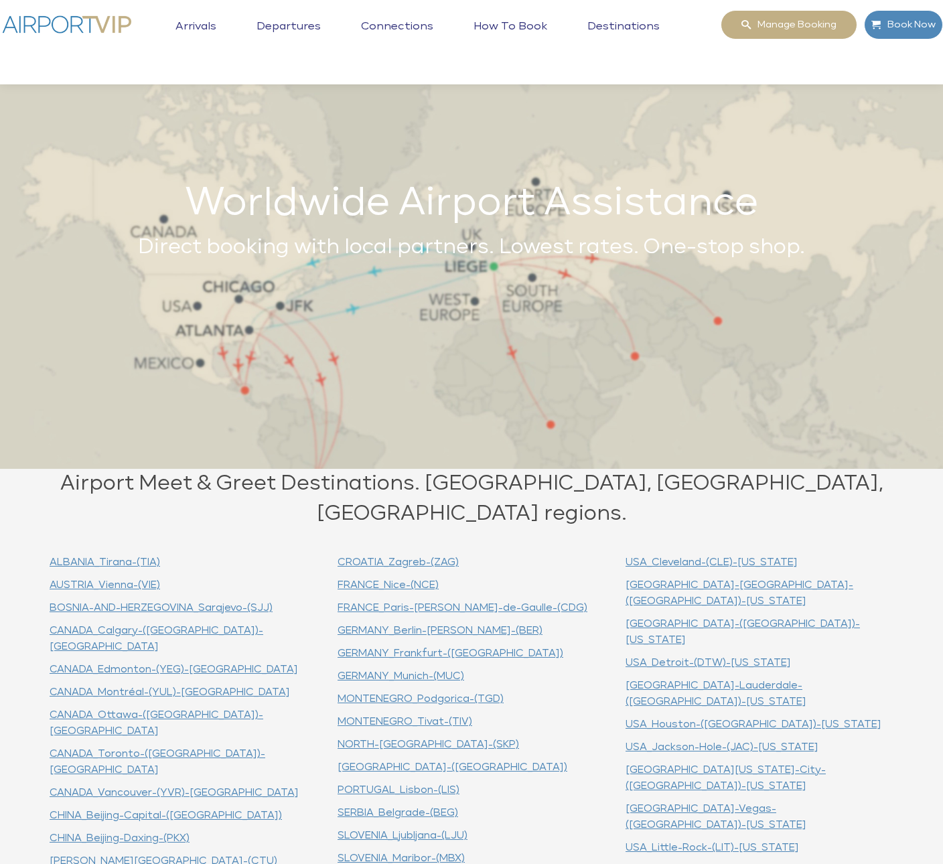
click at [521, 20] on link "How to book" at bounding box center [510, 36] width 80 height 33
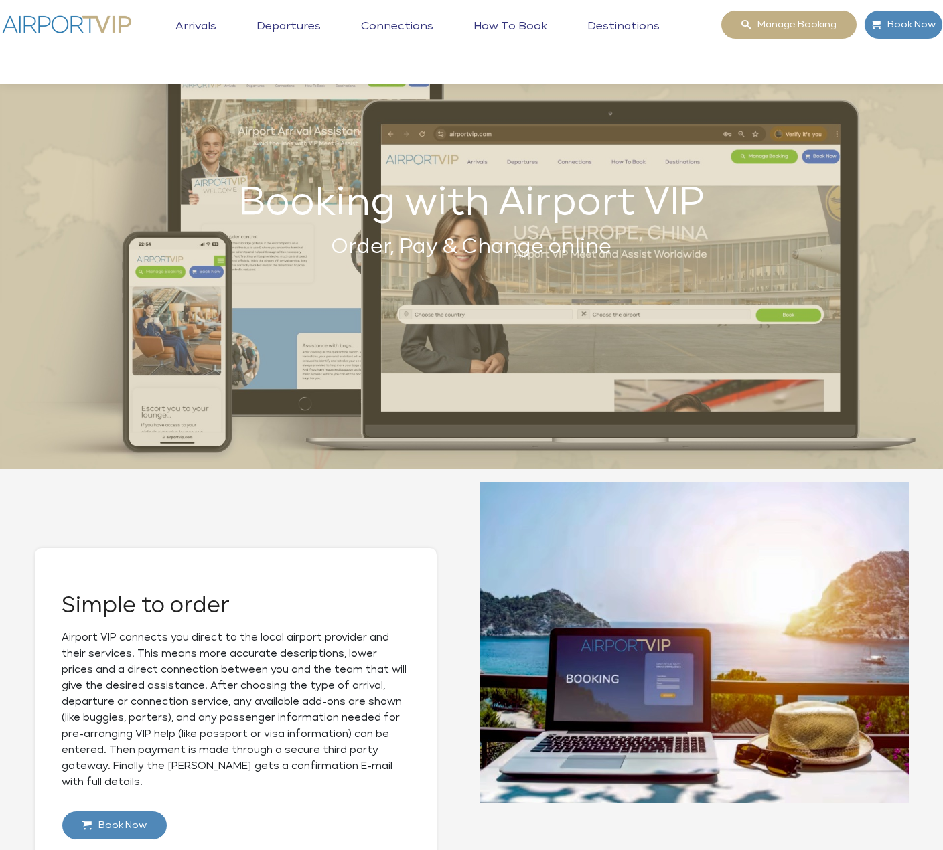
click at [620, 25] on link "Destinations" at bounding box center [623, 36] width 79 height 33
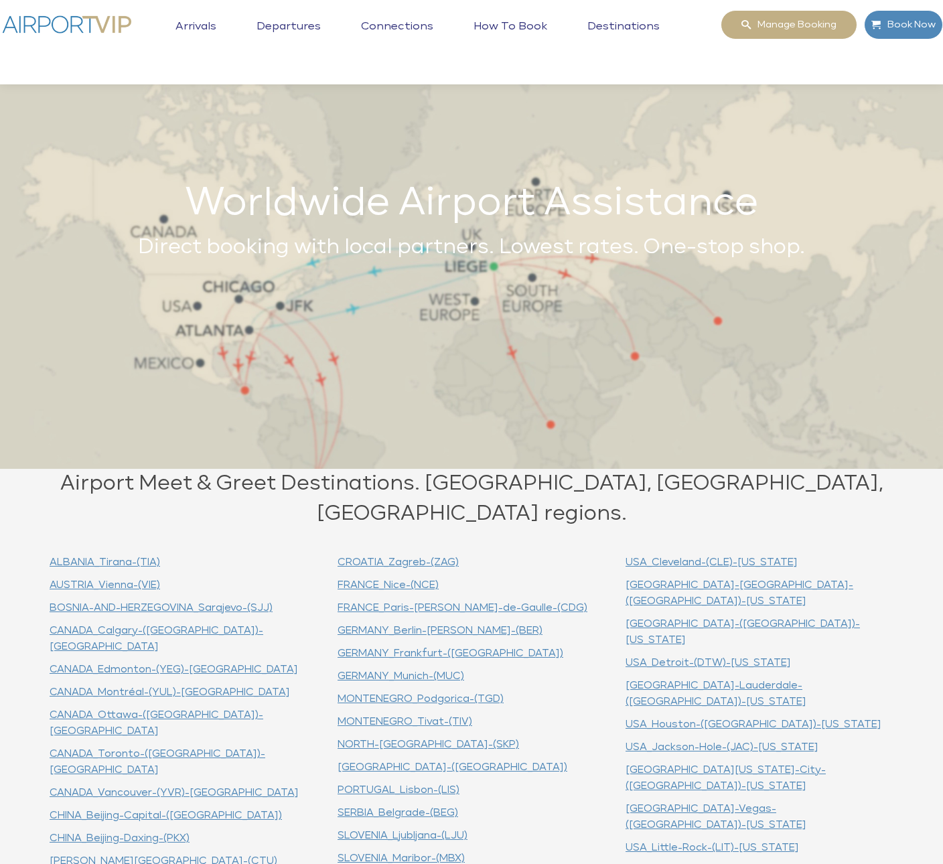
click at [400, 23] on link "Connections" at bounding box center [396, 36] width 79 height 33
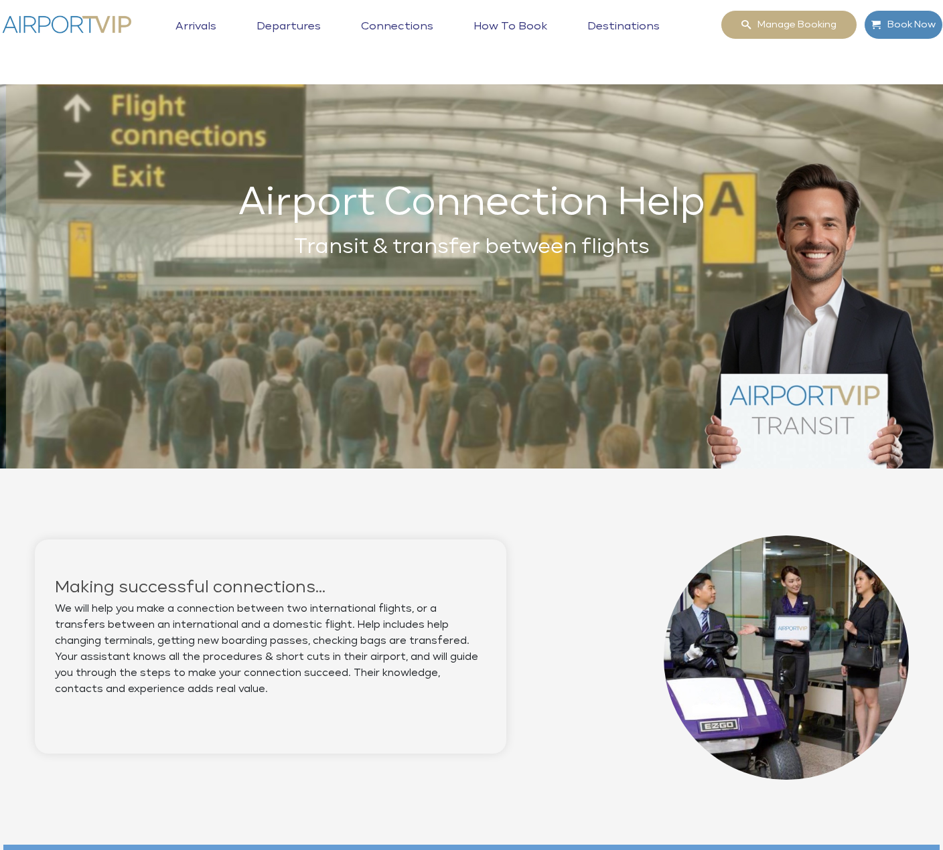
click at [308, 23] on link "Departures" at bounding box center [288, 36] width 71 height 33
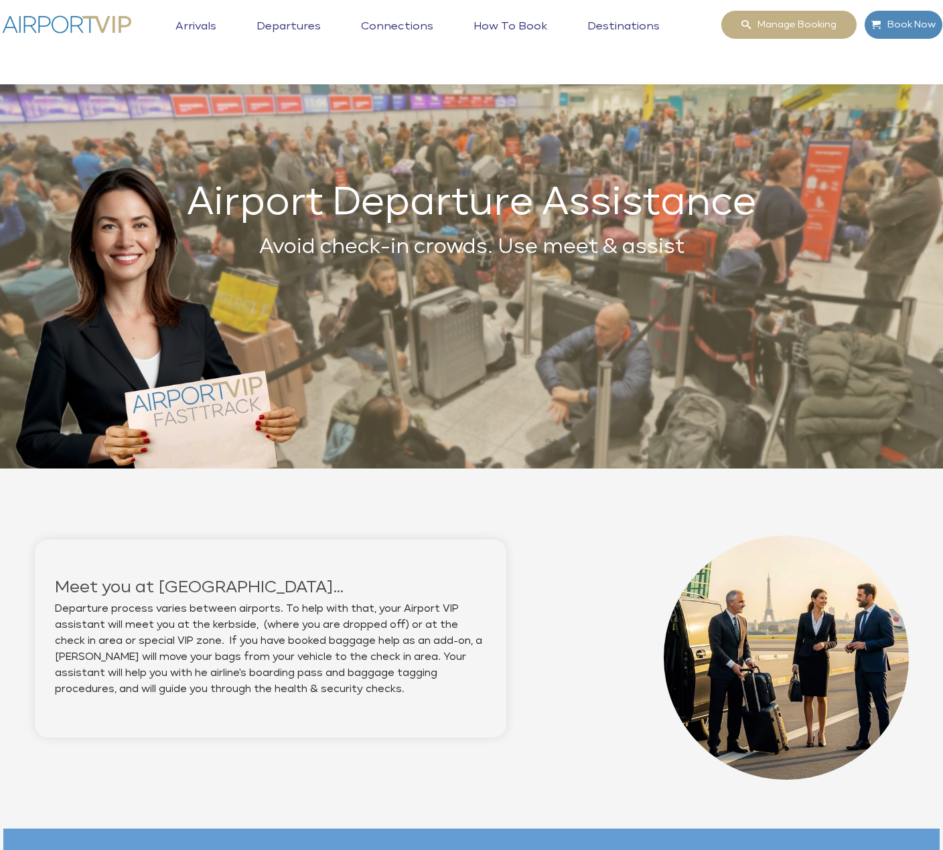
click at [202, 21] on link "Arrivals" at bounding box center [196, 36] width 48 height 33
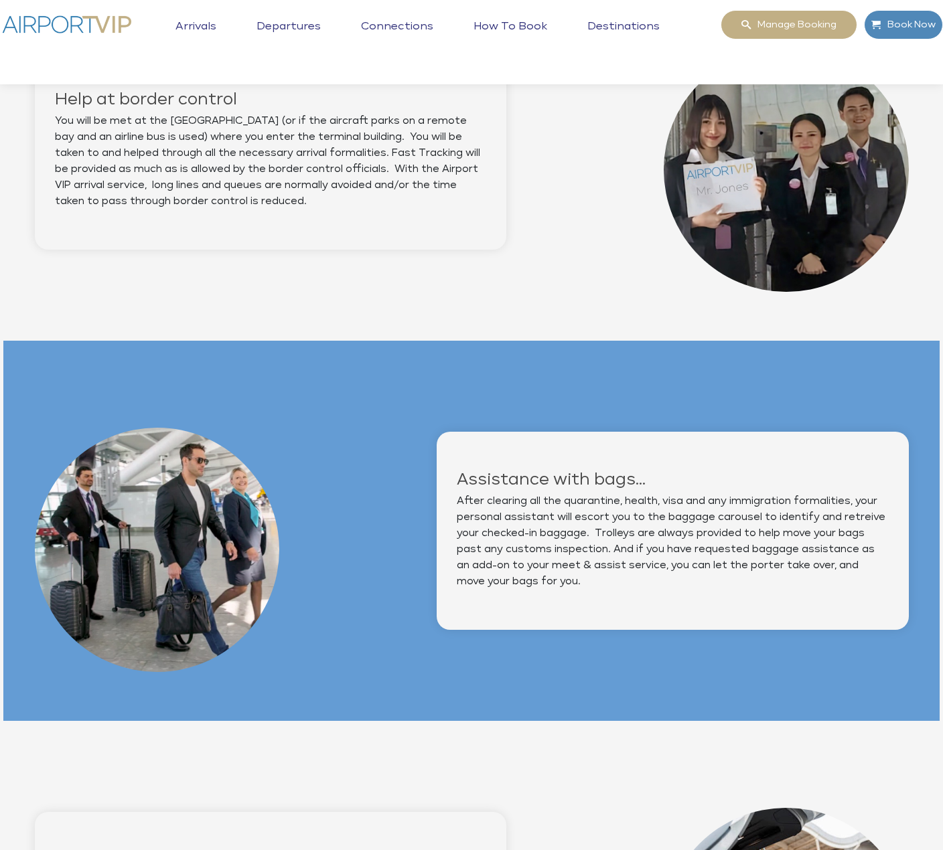
scroll to position [1163, 0]
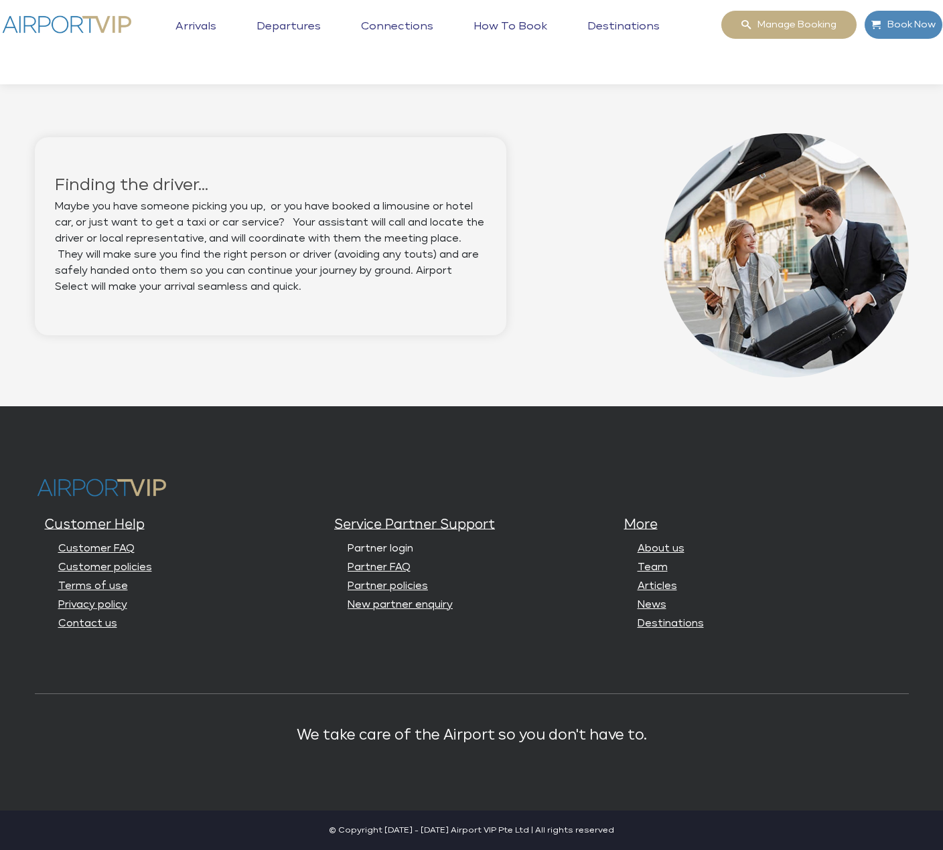
click at [401, 551] on link "Partner login" at bounding box center [380, 549] width 66 height 10
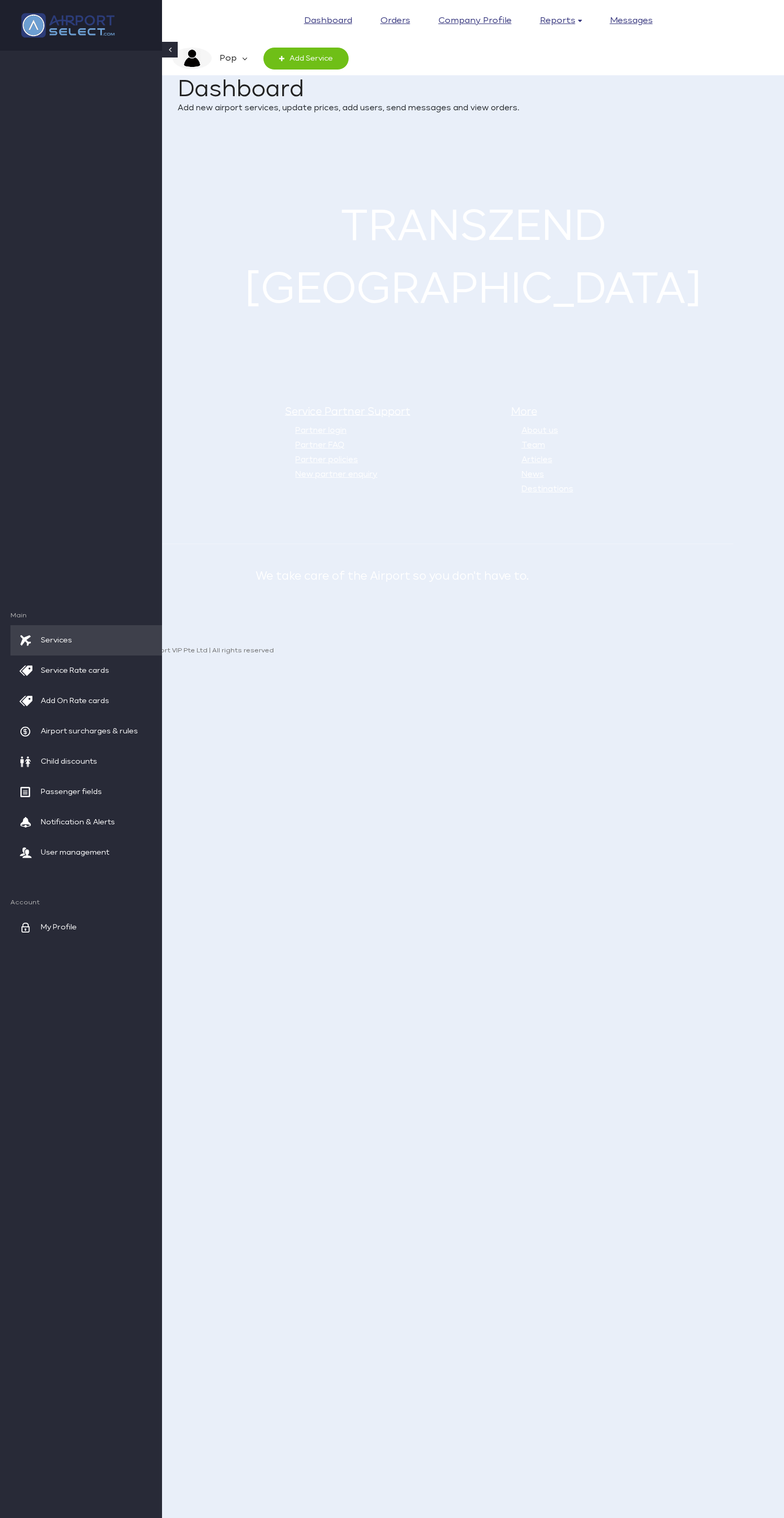
click at [235, 50] on em "Pop" at bounding box center [226, 59] width 30 height 22
click at [238, 166] on span "Help Center" at bounding box center [223, 156] width 48 height 21
click at [244, 174] on span "Manager Home" at bounding box center [229, 177] width 62 height 21
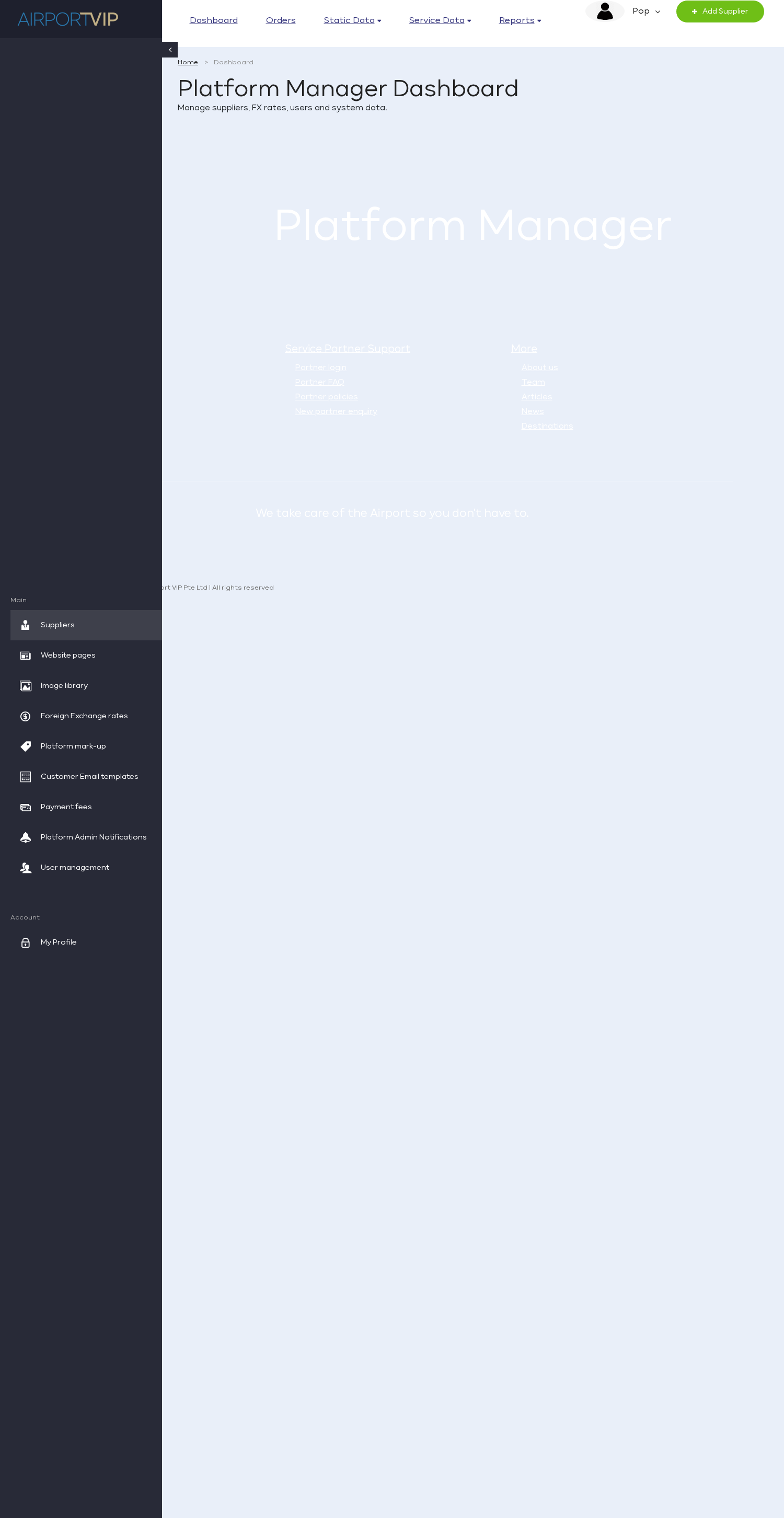
click at [646, 5] on em "Pop" at bounding box center [640, 12] width 30 height 22
click at [650, 64] on span "Switch to supplier" at bounding box center [632, 68] width 72 height 21
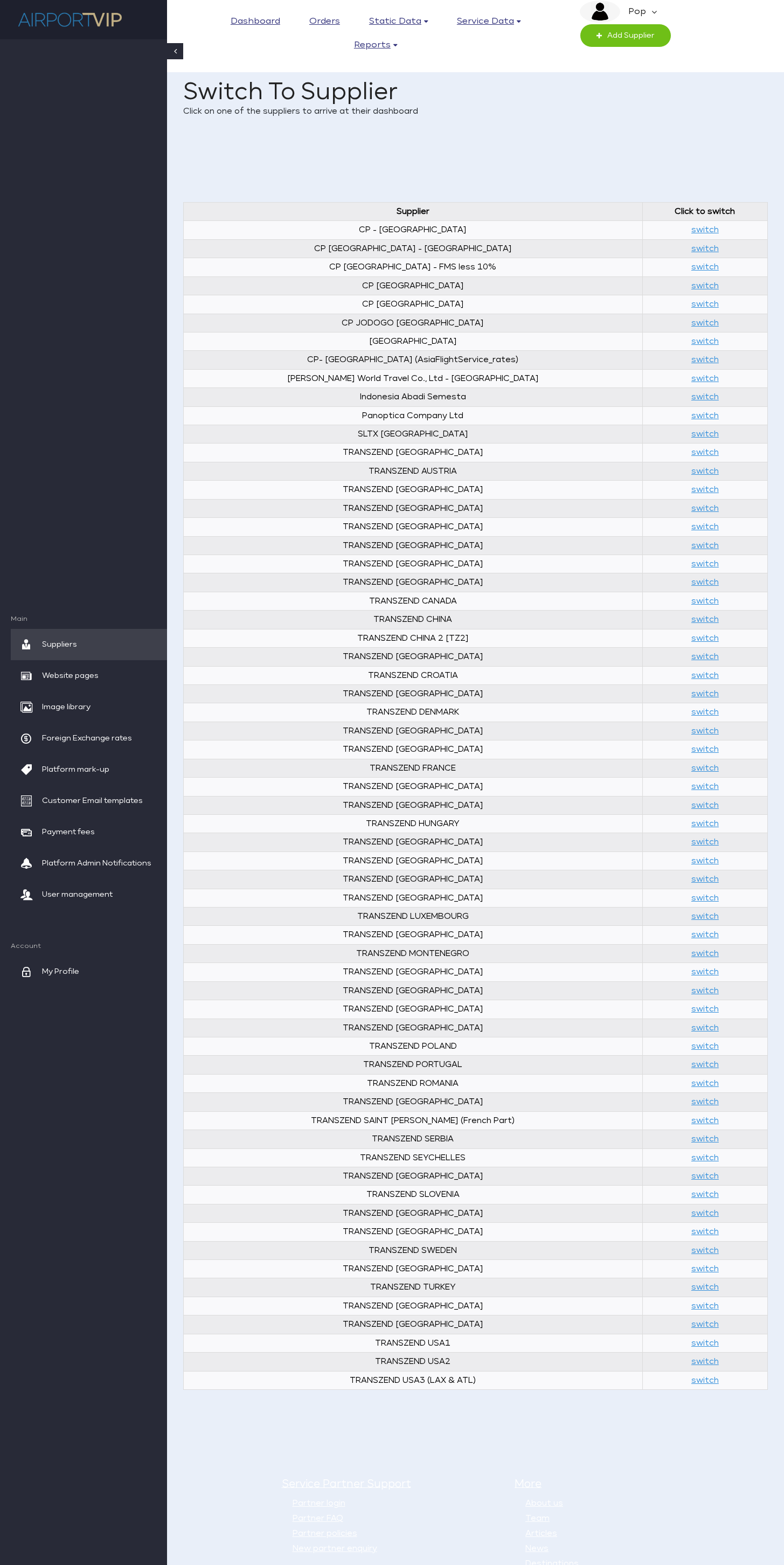
click at [643, 2] on em "Pop" at bounding box center [636, 12] width 31 height 23
click at [724, 159] on link "Do Action Now" at bounding box center [701, 162] width 89 height 17
click at [529, 148] on div "Home Dashboard Switch To Supplier Click on one of the suppliers to arrive at th…" at bounding box center [476, 105] width 584 height 91
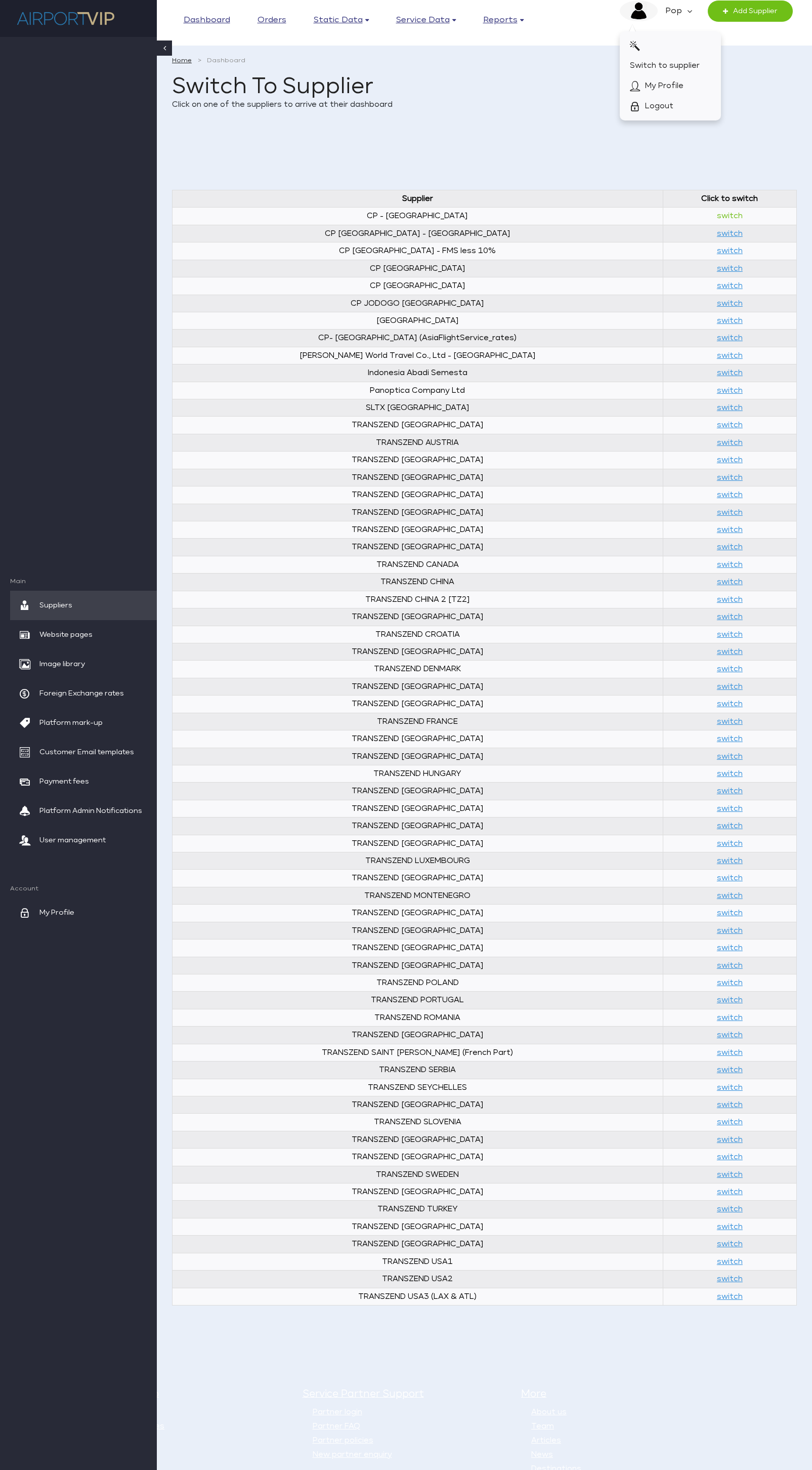
click at [717, 217] on link "switch" at bounding box center [730, 216] width 26 height 8
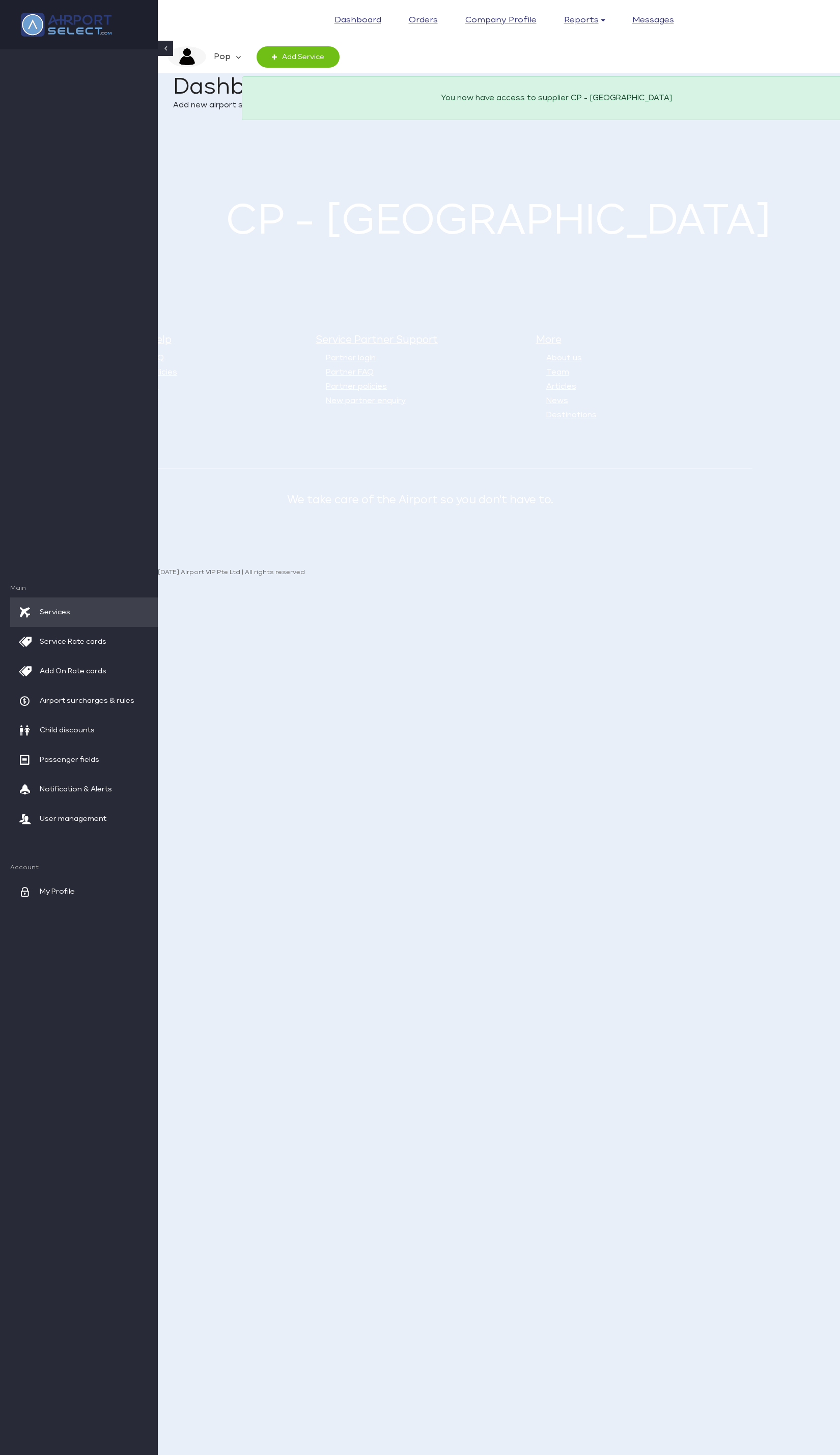
click at [781, 168] on main "Home Dashboard Dashboard Add new airport services, update prices, add users, se…" at bounding box center [499, 156] width 682 height 230
click at [232, 52] on em "Pop" at bounding box center [220, 57] width 30 height 21
click at [231, 171] on span "Manager Home" at bounding box center [223, 173] width 60 height 21
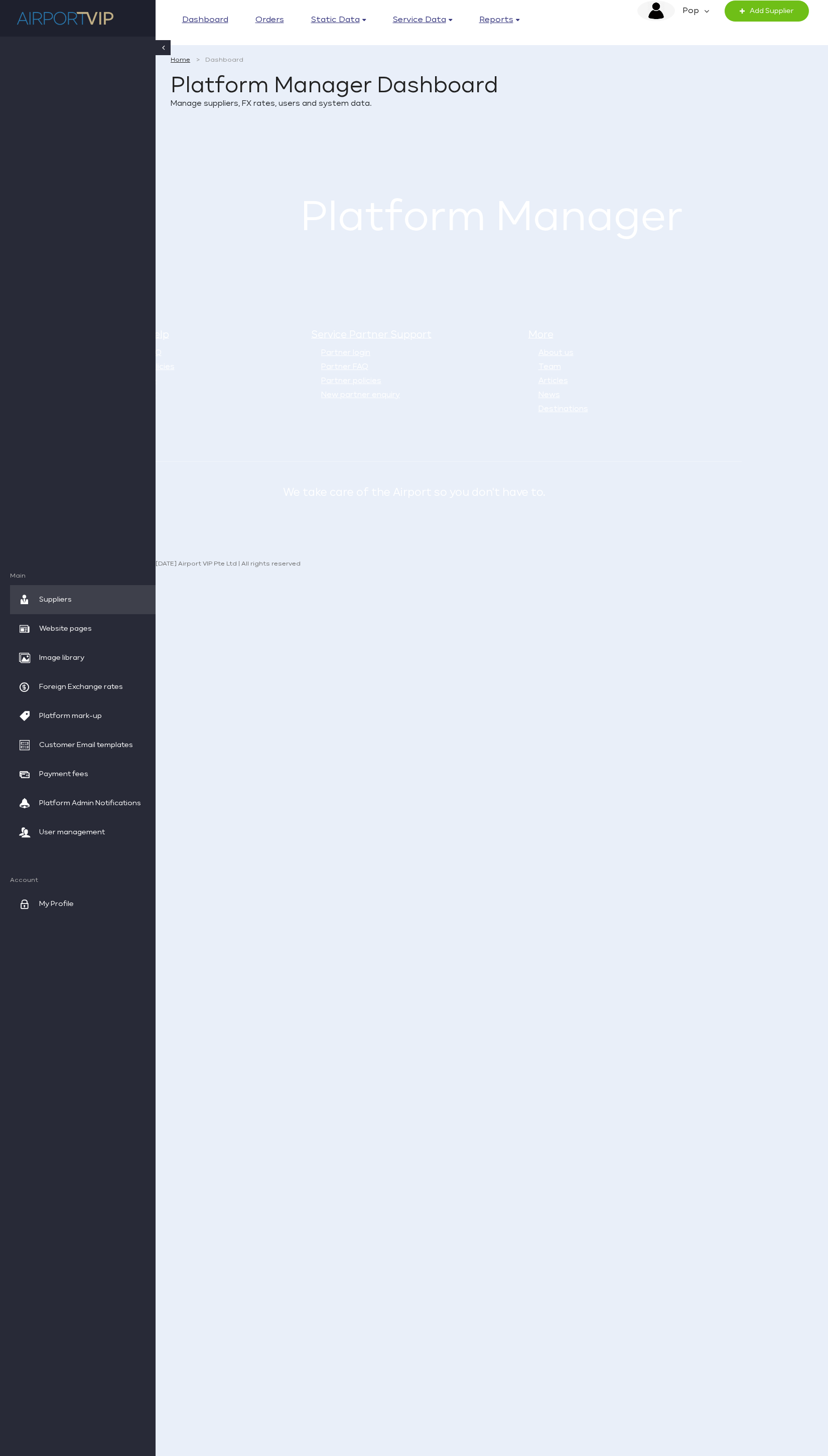
click at [688, 3] on em "Pop" at bounding box center [689, 11] width 29 height 21
click at [695, 61] on span "Switch to supplier" at bounding box center [682, 65] width 69 height 20
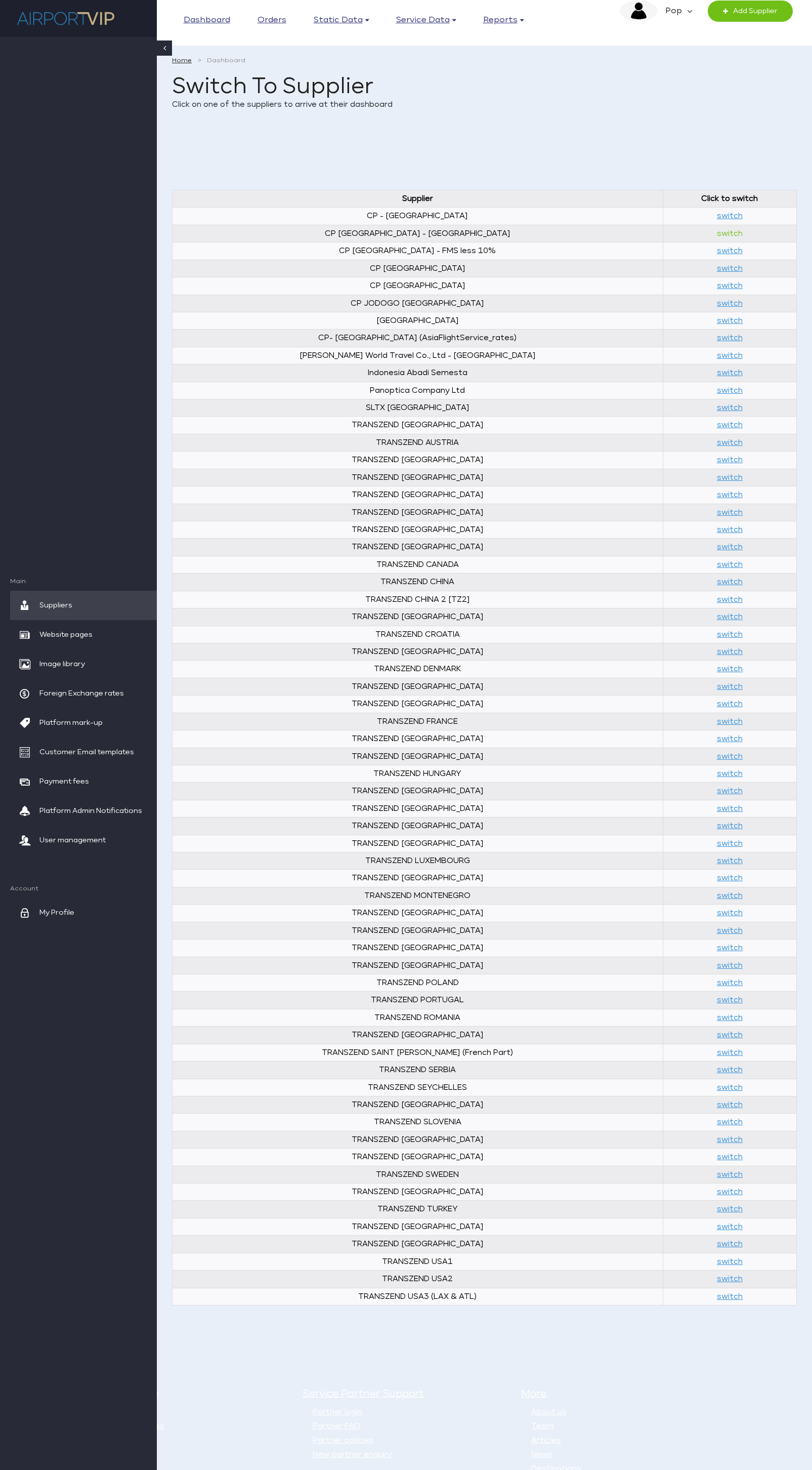
click at [717, 237] on link "switch" at bounding box center [730, 234] width 26 height 8
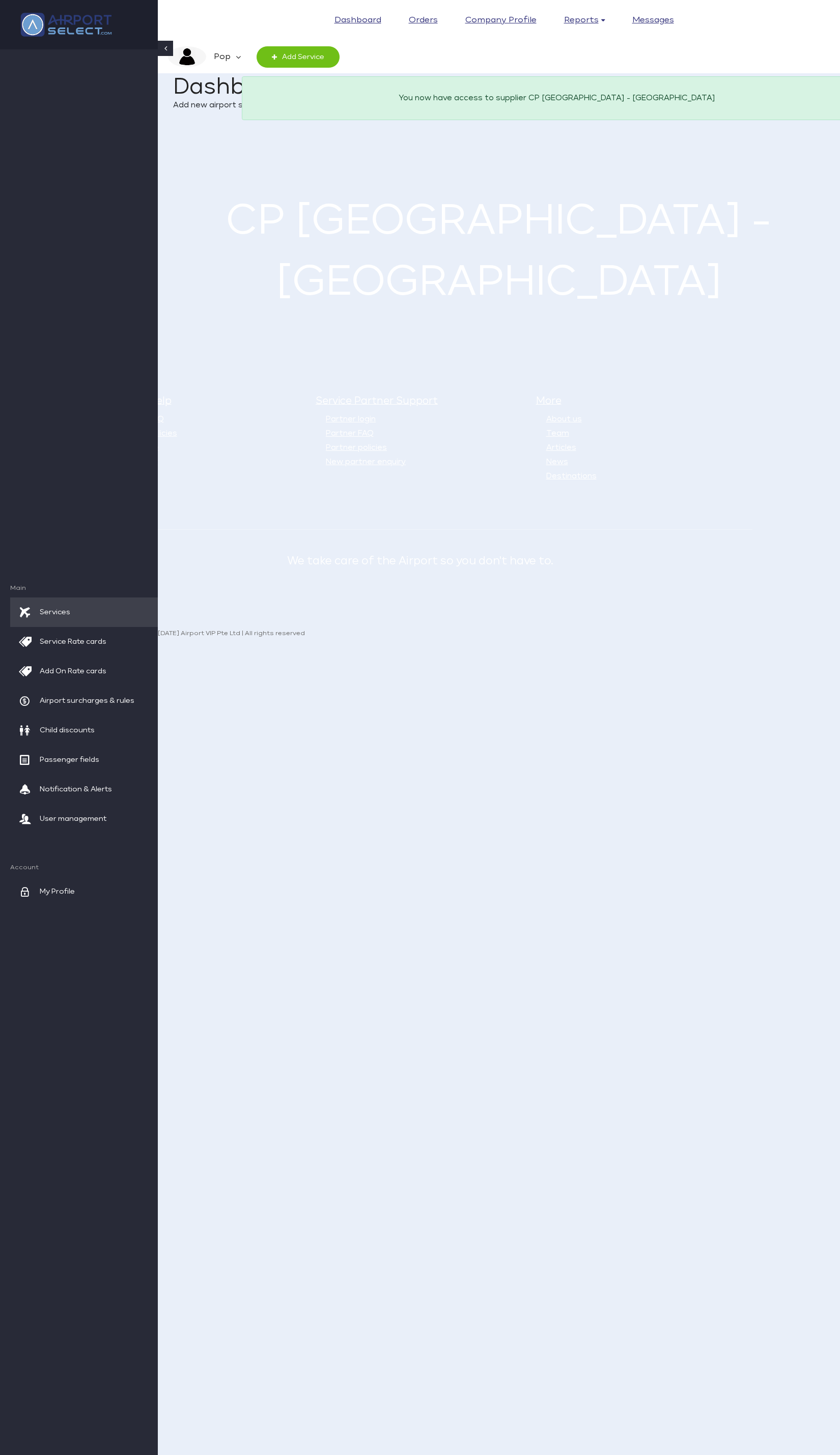
click at [769, 177] on main "Home Dashboard Dashboard Add new airport services, update prices, add users, se…" at bounding box center [499, 187] width 682 height 292
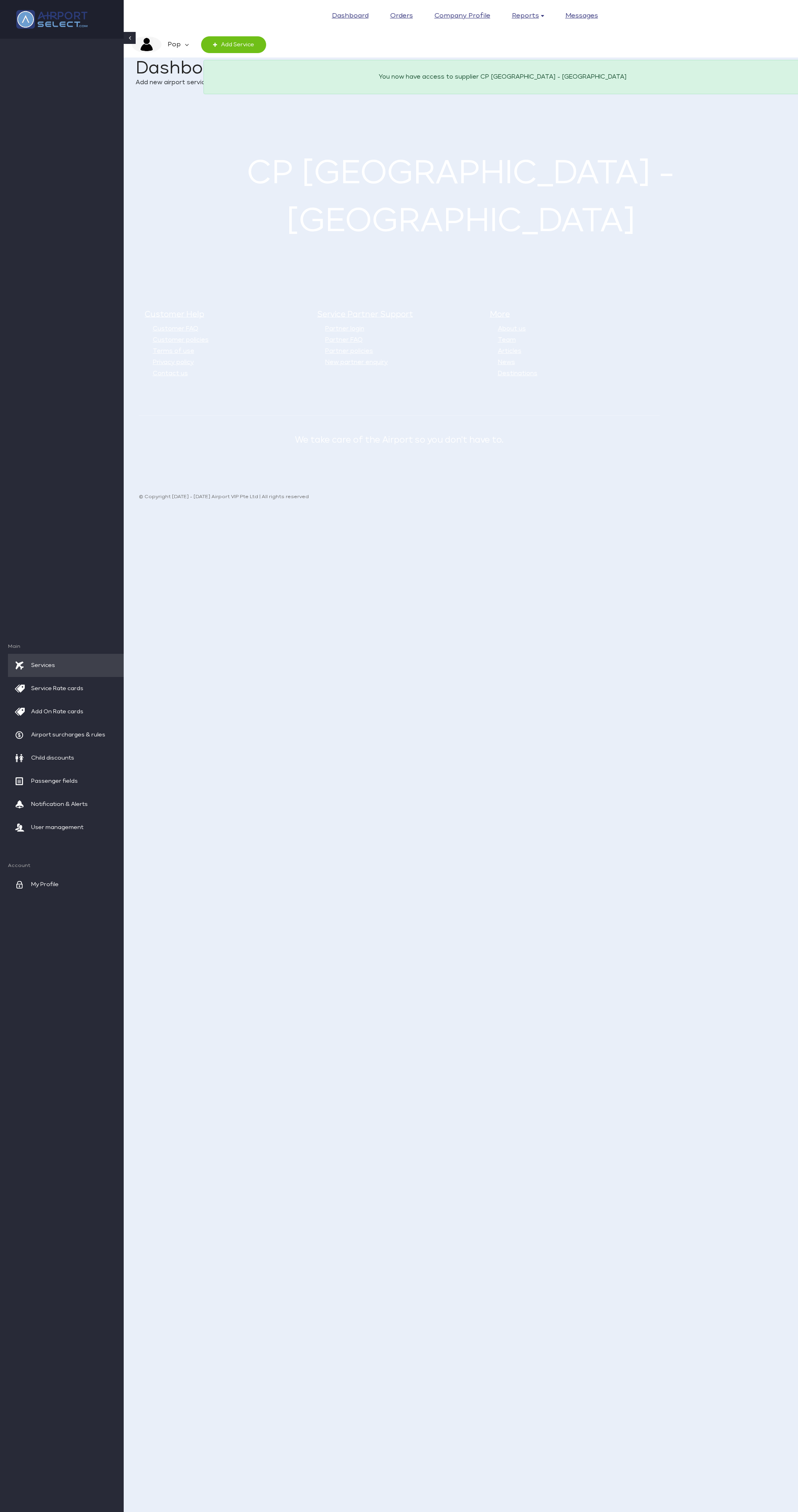
click at [658, 144] on main "Home Dashboard Dashboard Add new airport services, update prices, add users, se…" at bounding box center [461, 147] width 674 height 229
click at [53, 679] on span "Service Rate cards" at bounding box center [57, 688] width 52 height 23
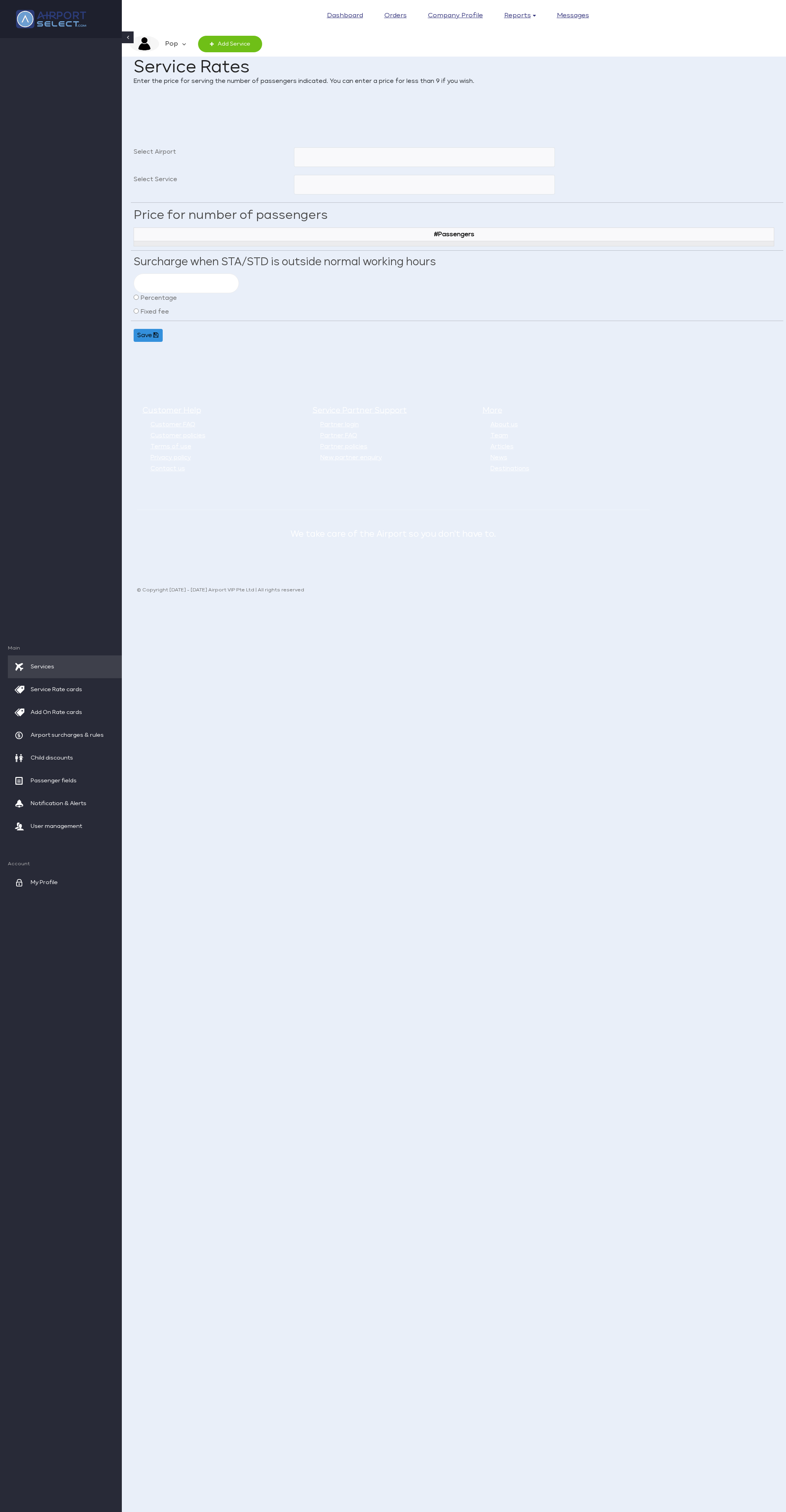
select select
click at [46, 661] on span "Services" at bounding box center [42, 667] width 23 height 23
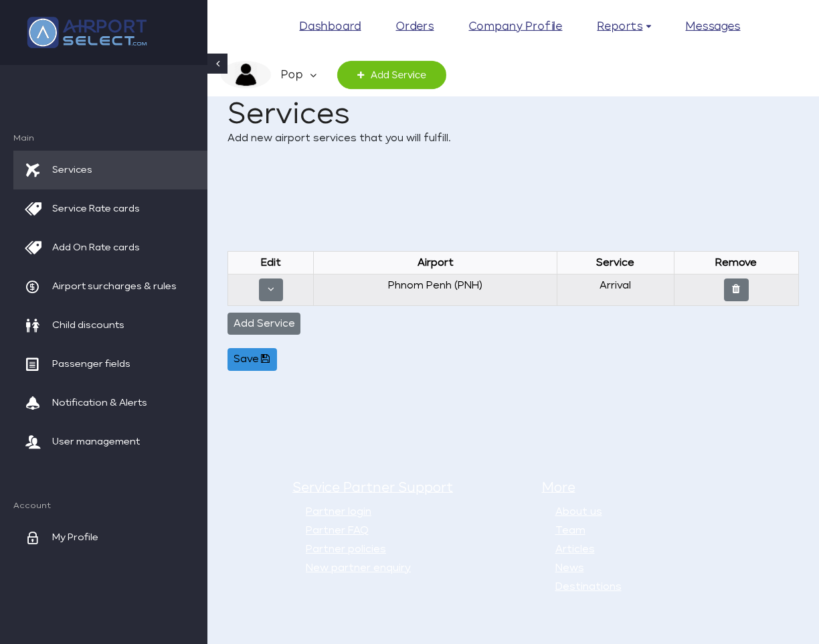
click at [90, 36] on img at bounding box center [87, 32] width 134 height 45
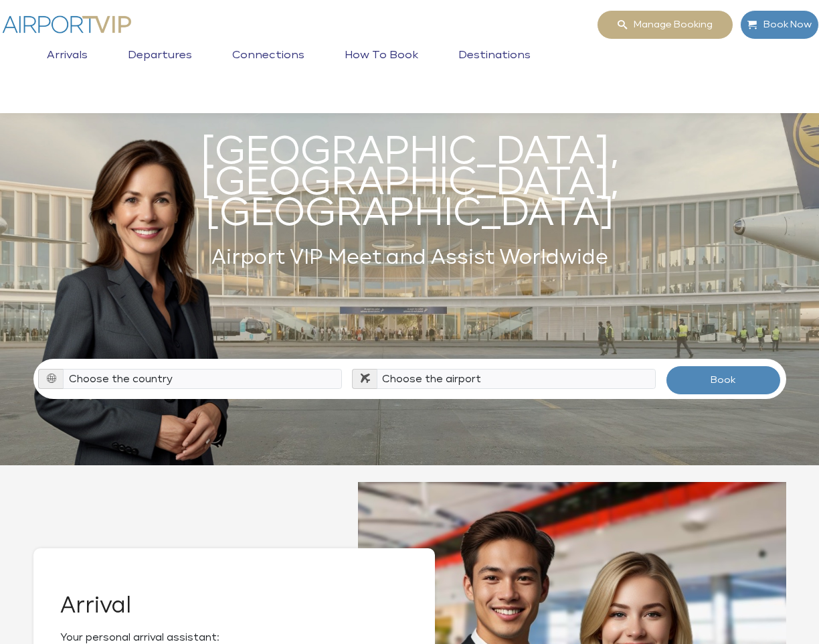
click at [493, 52] on link "Destinations" at bounding box center [494, 65] width 79 height 33
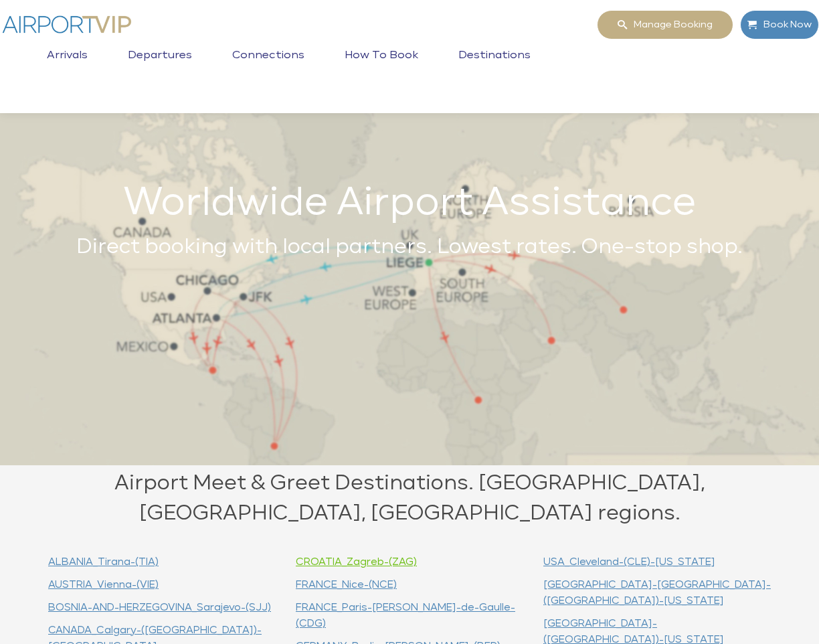
click at [386, 557] on link "CROATIA_Zagreb-(ZAG)" at bounding box center [356, 562] width 121 height 10
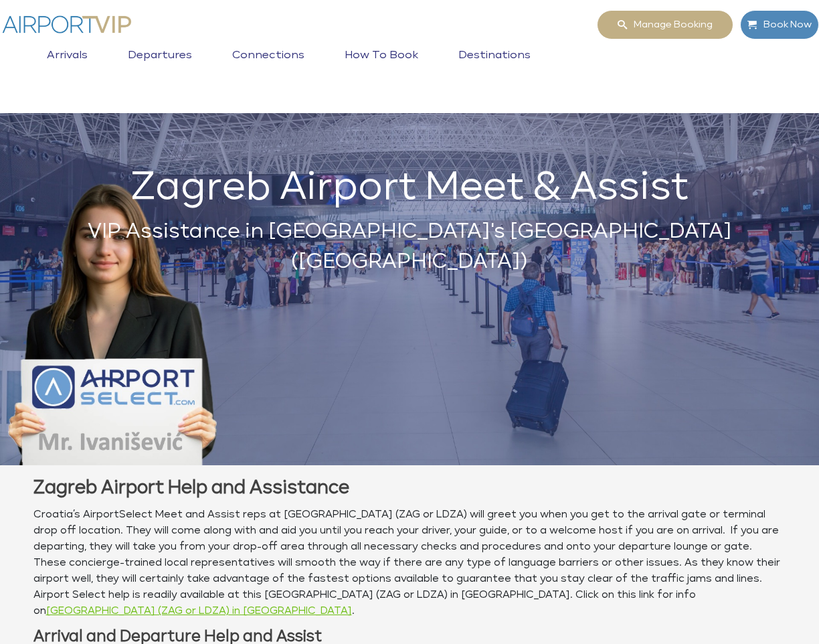
click at [83, 29] on img at bounding box center [67, 24] width 134 height 29
